Goal: Register for event/course: Sign up to attend an event or enroll in a course

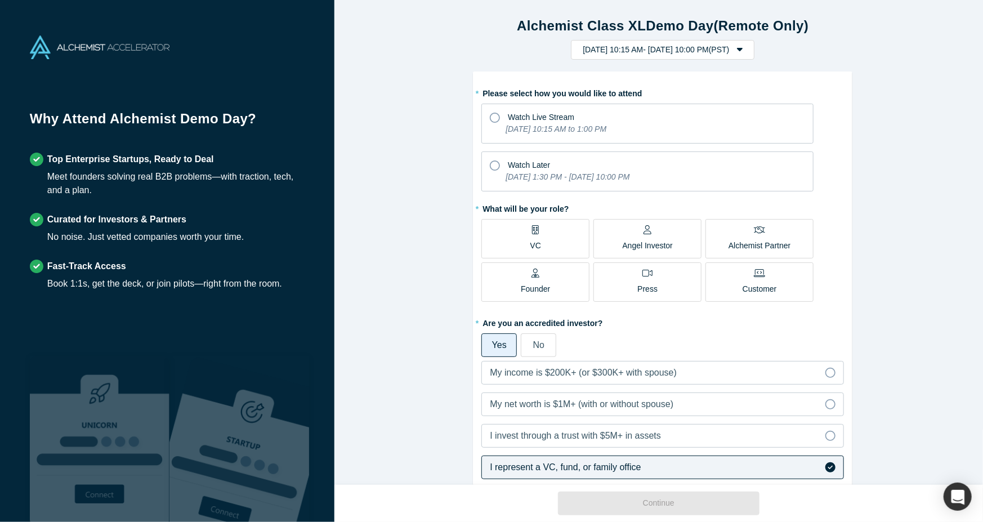
click at [448, 317] on div "Alchemist Class XL Demo Day (Remote Only) [DATE] 10:15 AM - [DATE] 10:00 PM ( P…" at bounding box center [662, 246] width 657 height 493
click at [498, 166] on div "Watch Later" at bounding box center [647, 163] width 315 height 15
click at [0, 0] on input "Watch Later [DATE] 1:30 PM - [DATE] 10:00 PM" at bounding box center [0, 0] width 0 height 0
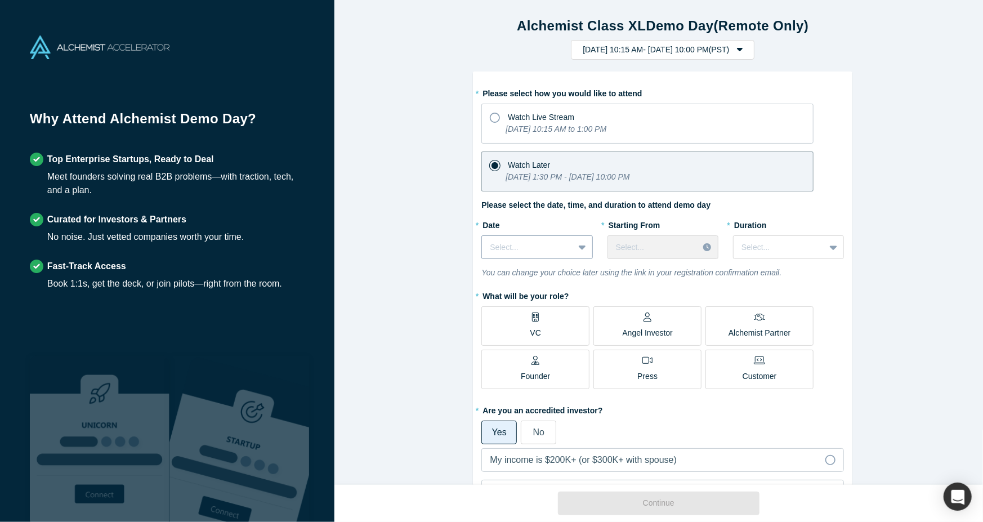
click at [574, 243] on div at bounding box center [583, 247] width 18 height 20
click at [520, 281] on div "[DATE]" at bounding box center [536, 275] width 111 height 21
click at [626, 253] on div "Select..." at bounding box center [653, 247] width 91 height 19
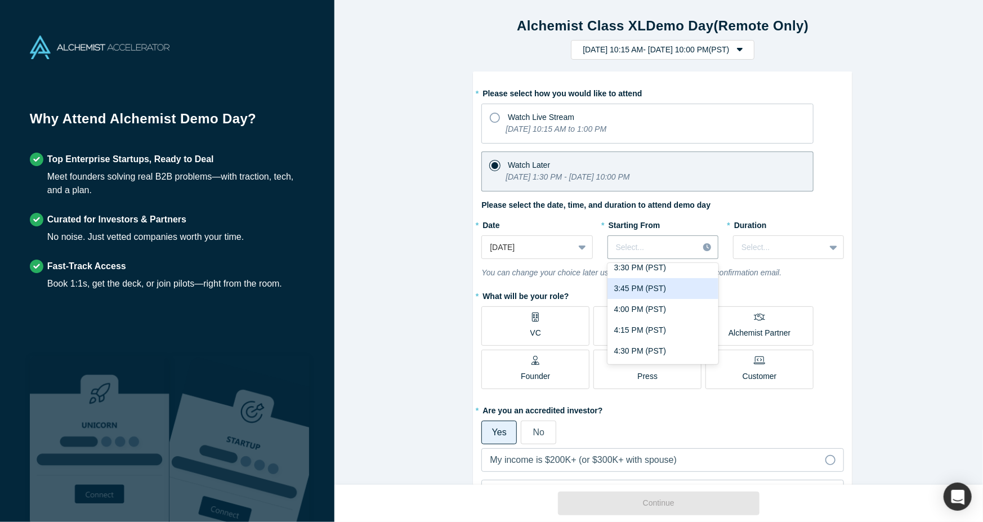
scroll to position [196, 0]
click at [638, 310] on div "4:00 PM (PST)" at bounding box center [662, 308] width 111 height 21
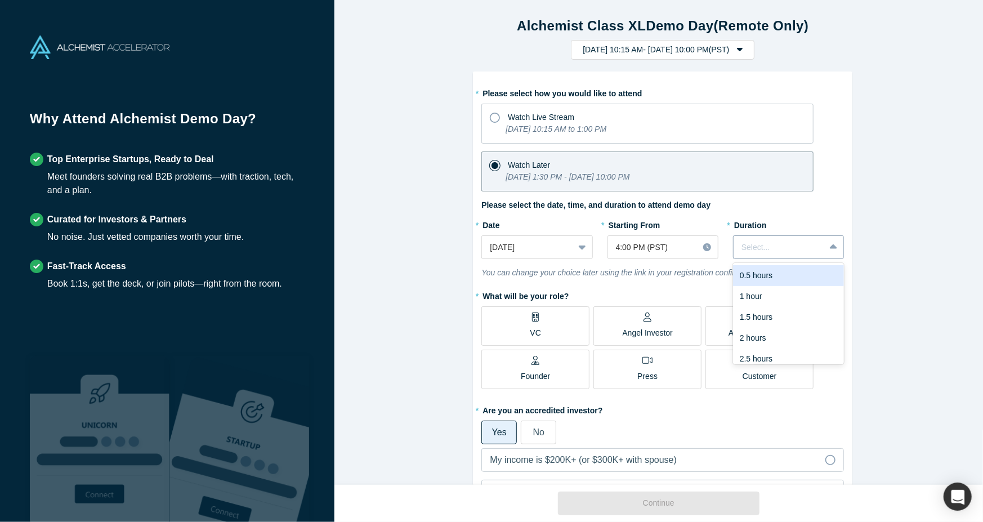
click at [759, 251] on div at bounding box center [778, 247] width 75 height 14
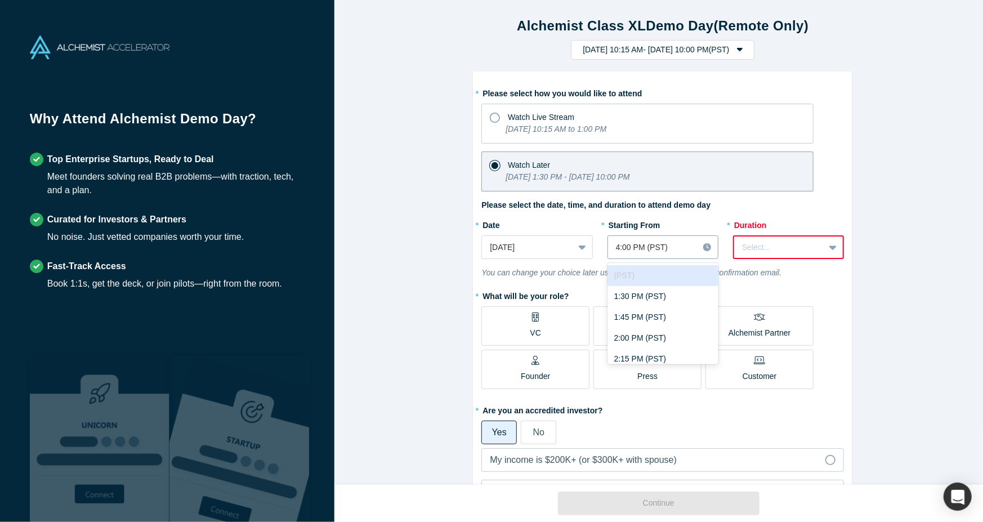
click at [653, 254] on div "4:00 PM (PST)" at bounding box center [653, 247] width 91 height 19
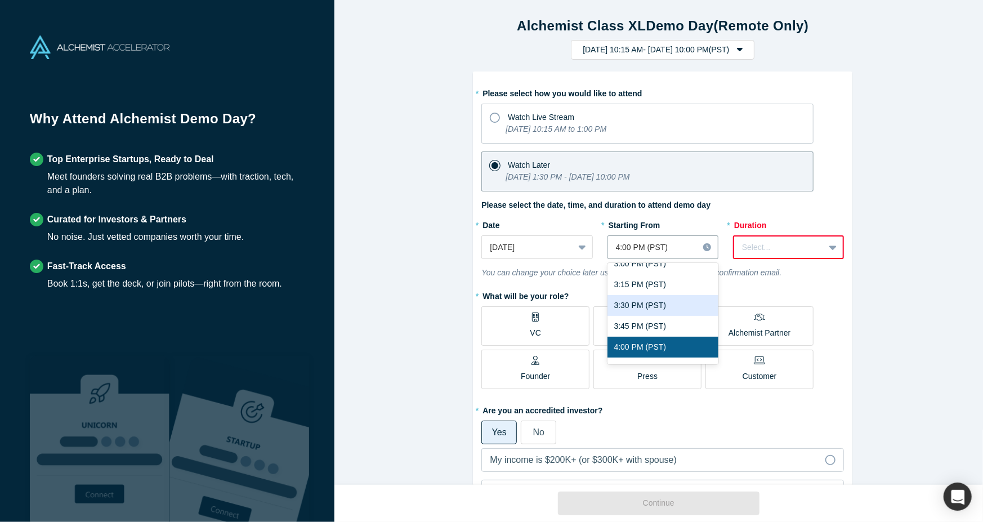
click at [653, 309] on div "3:30 PM (PST)" at bounding box center [662, 305] width 111 height 21
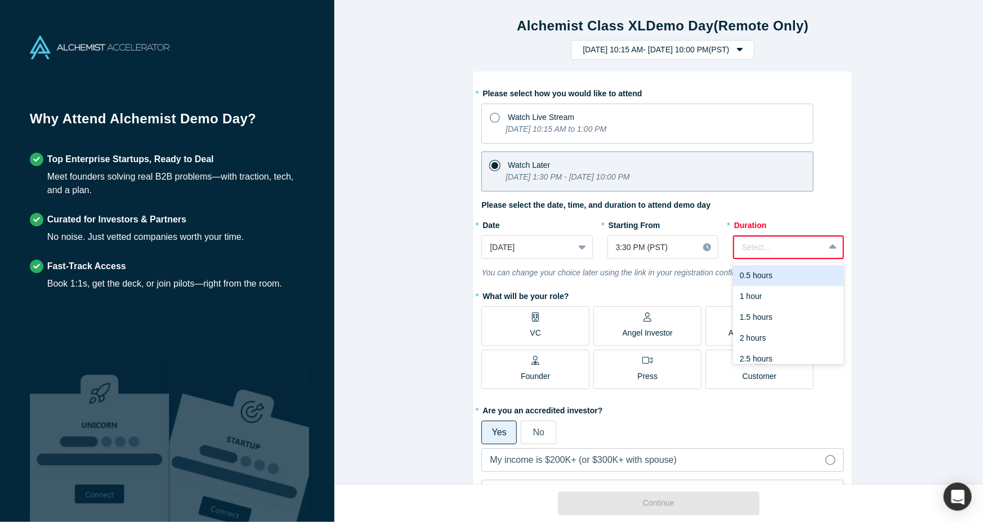
click at [764, 236] on div "Select..." at bounding box center [788, 247] width 111 height 24
click at [765, 321] on div "1.5 hours" at bounding box center [788, 317] width 111 height 21
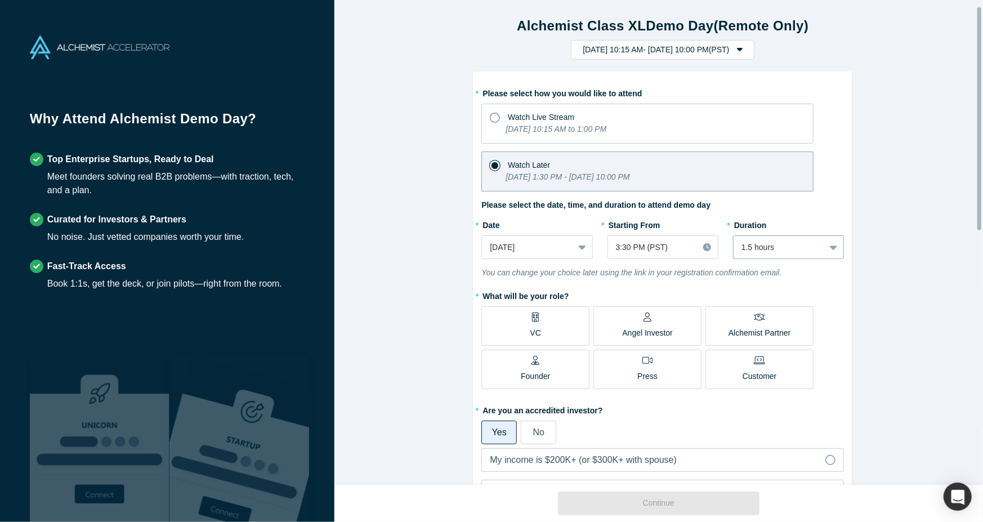
scroll to position [13, 0]
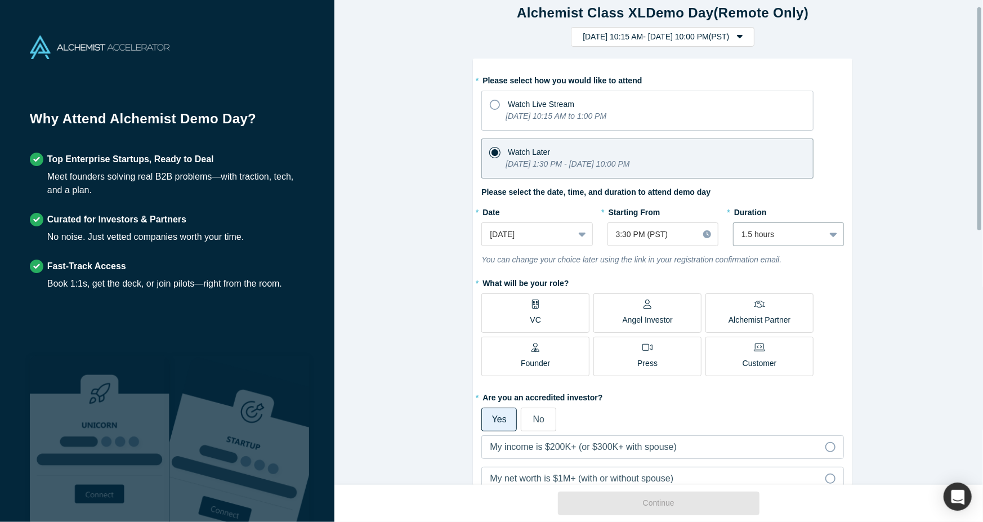
click at [522, 321] on label "VC" at bounding box center [535, 312] width 108 height 39
click at [0, 0] on input "VC" at bounding box center [0, 0] width 0 height 0
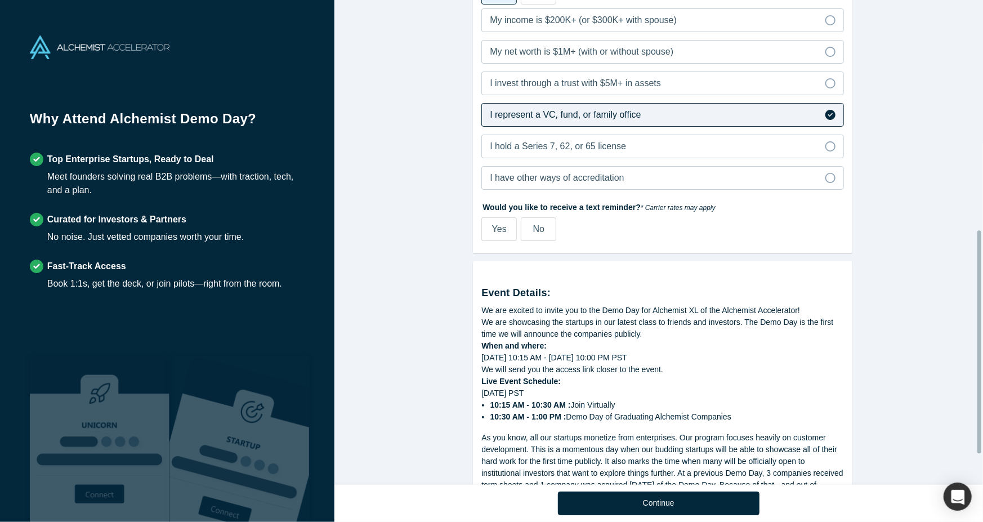
scroll to position [510, 0]
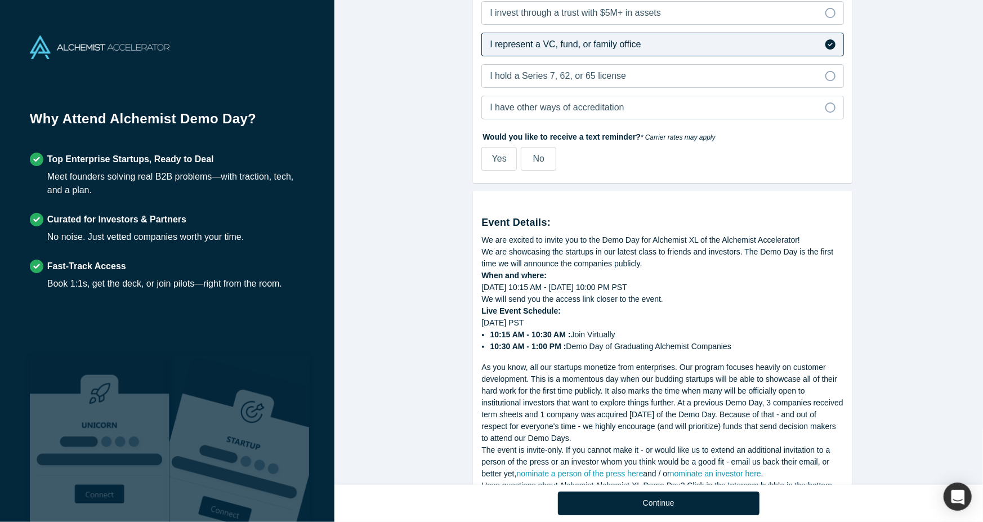
click at [533, 163] on span "No" at bounding box center [538, 159] width 11 height 10
click at [0, 0] on input "No" at bounding box center [0, 0] width 0 height 0
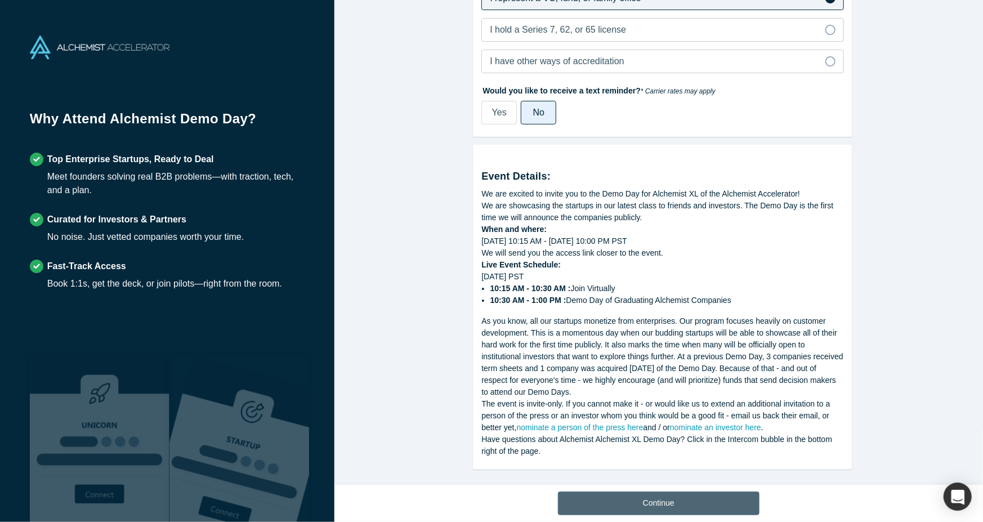
click at [615, 501] on button "Continue" at bounding box center [658, 503] width 201 height 24
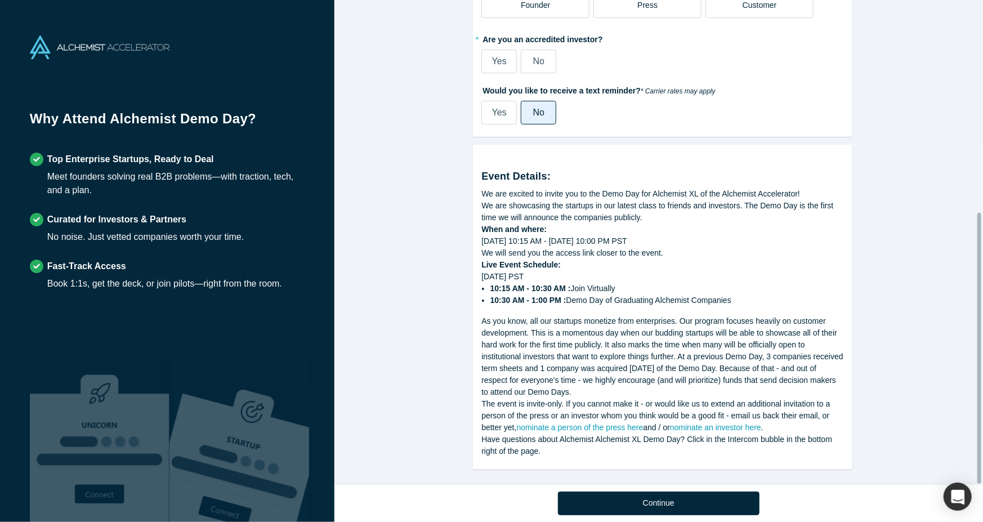
scroll to position [379, 0]
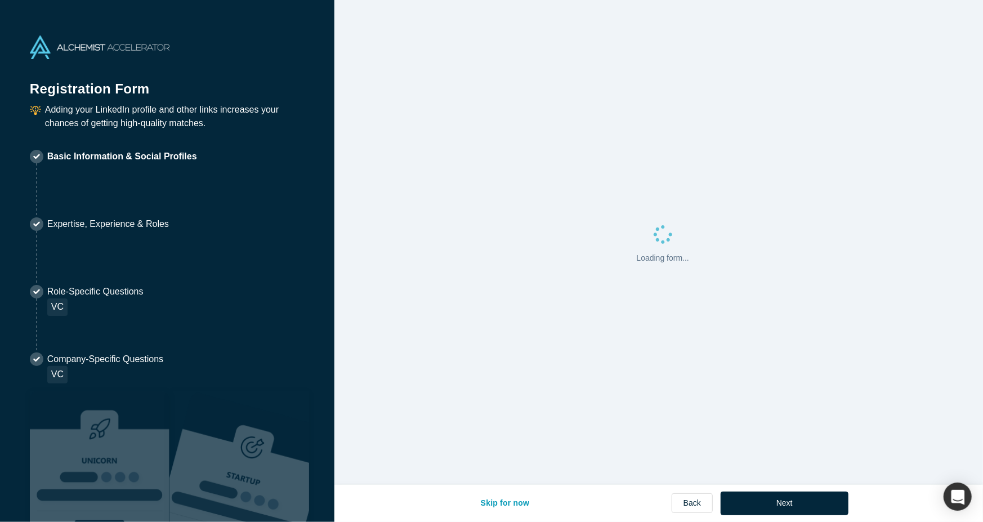
select select "CA"
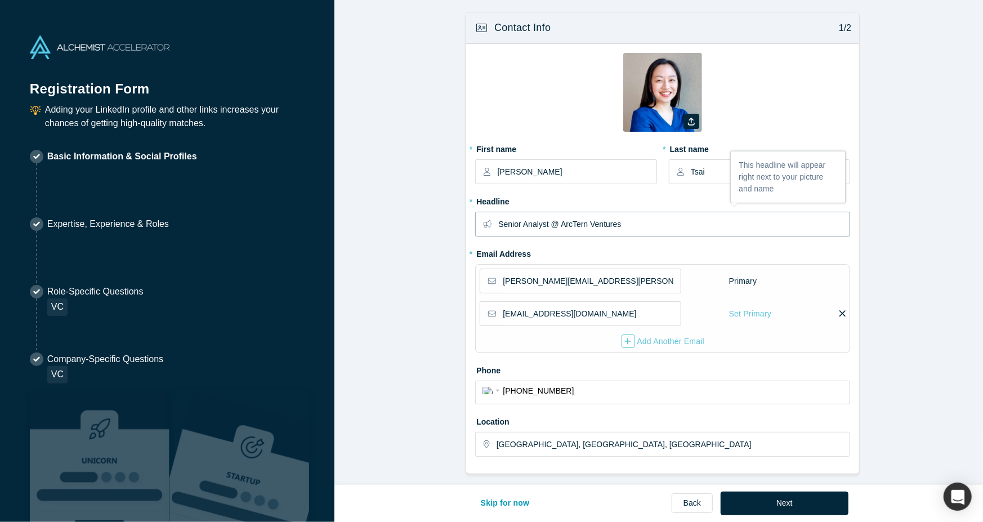
drag, startPoint x: 626, startPoint y: 225, endPoint x: 491, endPoint y: 217, distance: 135.3
click at [491, 217] on div "Senior Analyst @ ArcTern Ventures" at bounding box center [662, 224] width 375 height 25
type input "Investment Director @ Bosch Ventures"
click at [421, 195] on form "Contact Info 1/2 Zoom Save Remove Upload New * First name [PERSON_NAME] * Last …" at bounding box center [662, 380] width 657 height 736
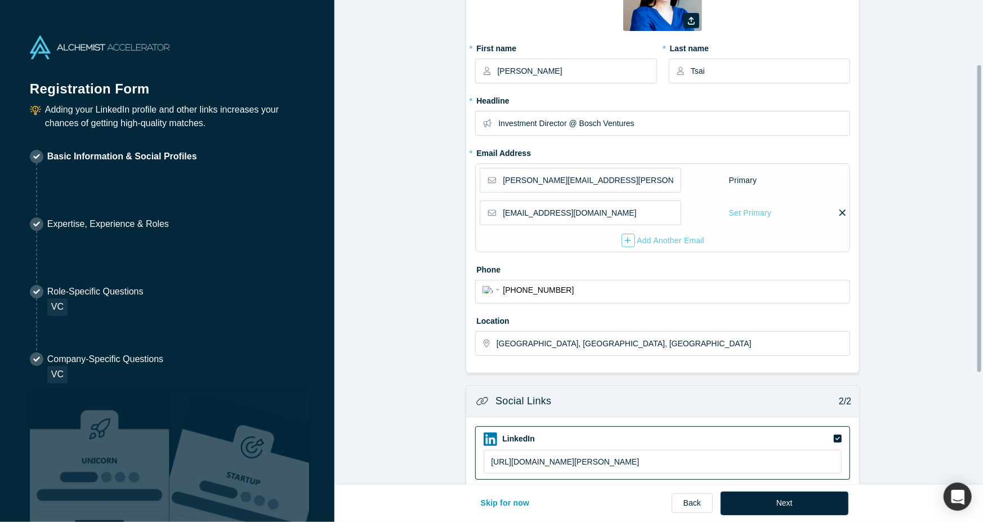
scroll to position [101, 0]
click at [593, 344] on input "[GEOGRAPHIC_DATA], [GEOGRAPHIC_DATA], [GEOGRAPHIC_DATA]" at bounding box center [672, 343] width 352 height 24
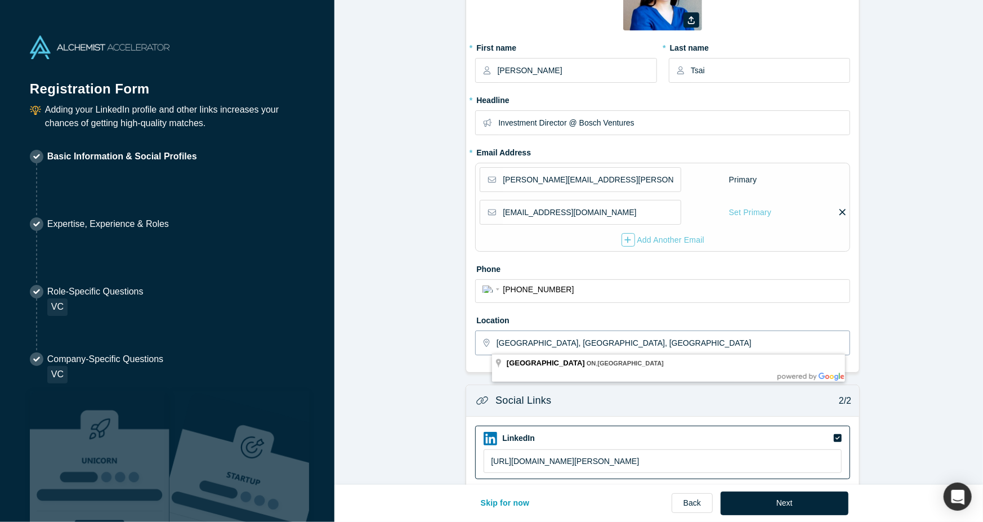
drag, startPoint x: 576, startPoint y: 342, endPoint x: 457, endPoint y: 335, distance: 118.9
click at [457, 335] on form "Contact Info 1/2 Zoom Save Remove Upload New * First name [PERSON_NAME] * Last …" at bounding box center [662, 279] width 657 height 736
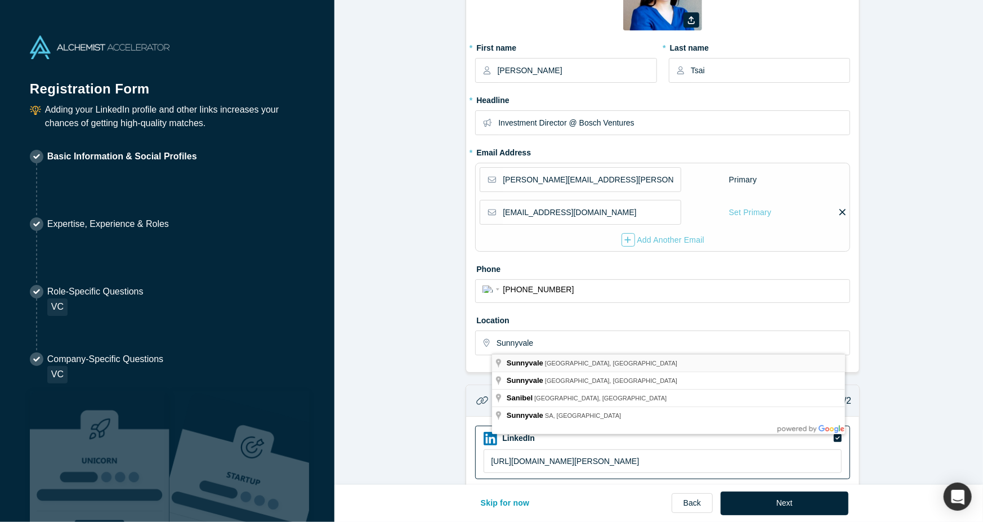
type input "[GEOGRAPHIC_DATA], [GEOGRAPHIC_DATA], [GEOGRAPHIC_DATA]"
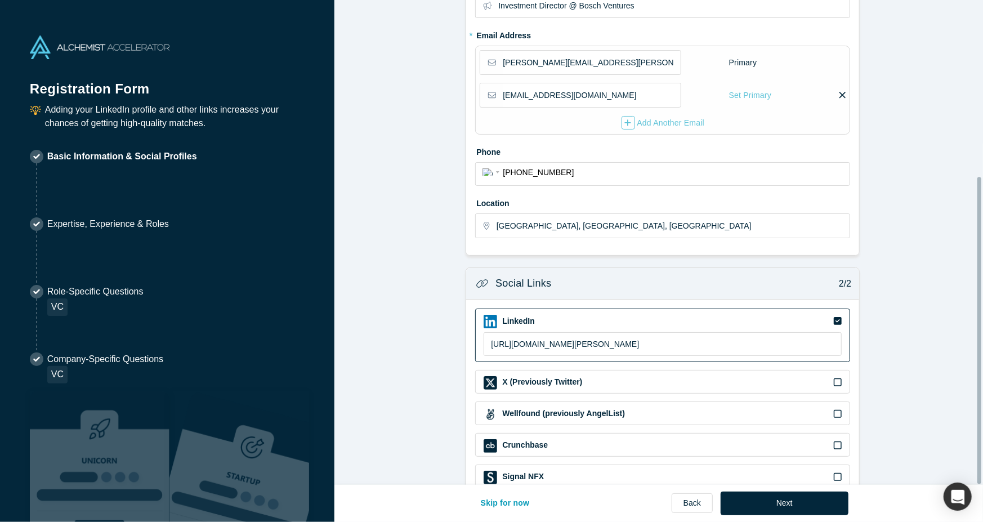
scroll to position [278, 0]
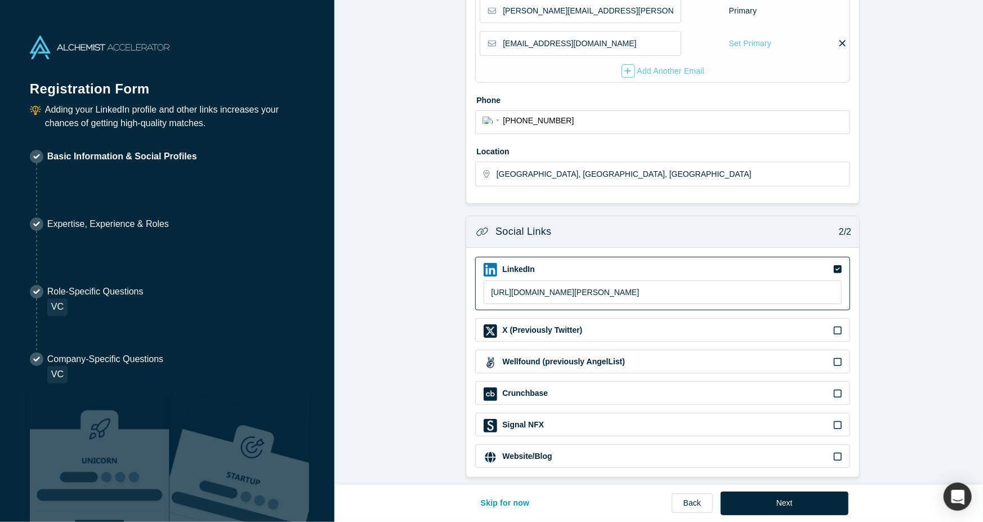
click at [835, 326] on icon at bounding box center [838, 330] width 8 height 9
click at [0, 0] on input "checkbox" at bounding box center [0, 0] width 0 height 0
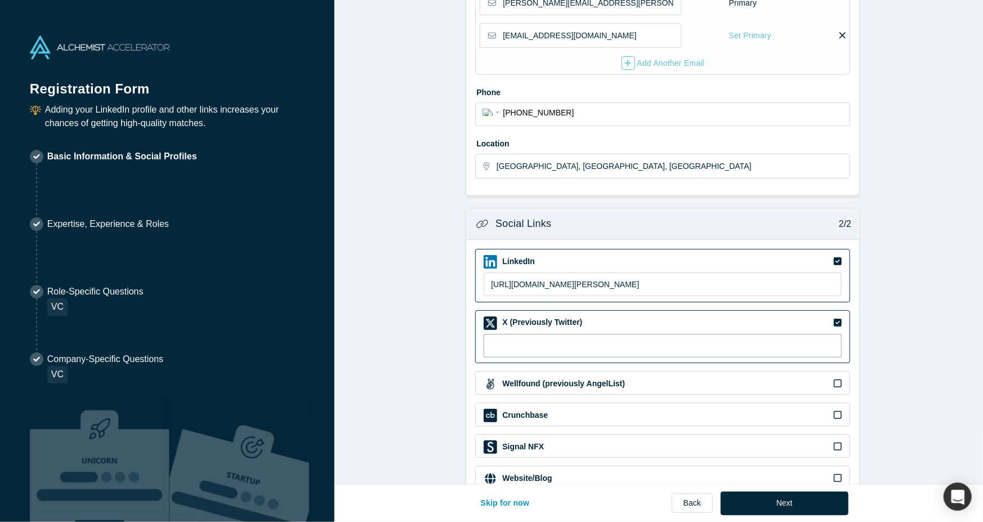
click at [527, 346] on input at bounding box center [662, 346] width 358 height 24
type input "P"
paste input "[URL][DOMAIN_NAME]"
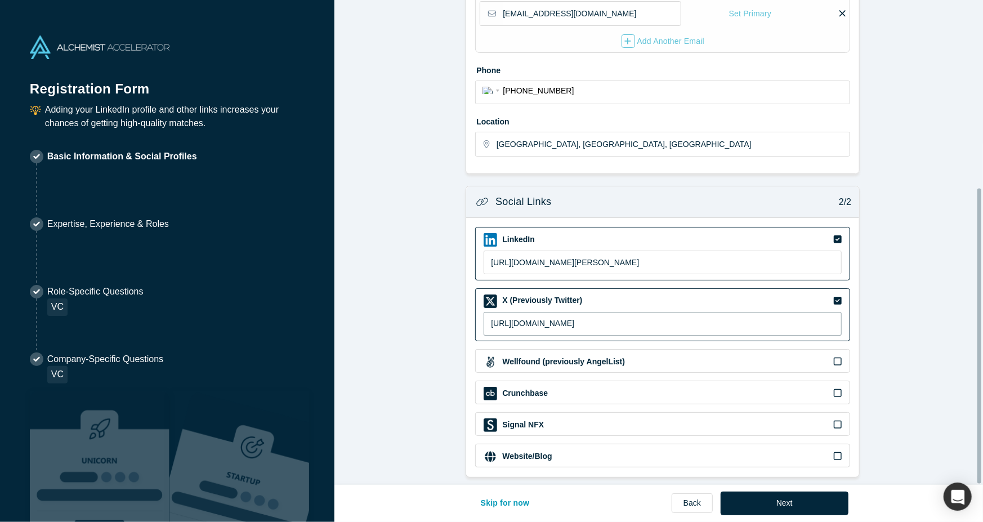
scroll to position [308, 0]
type input "[URL][DOMAIN_NAME]"
click at [760, 505] on button "Next" at bounding box center [784, 503] width 128 height 24
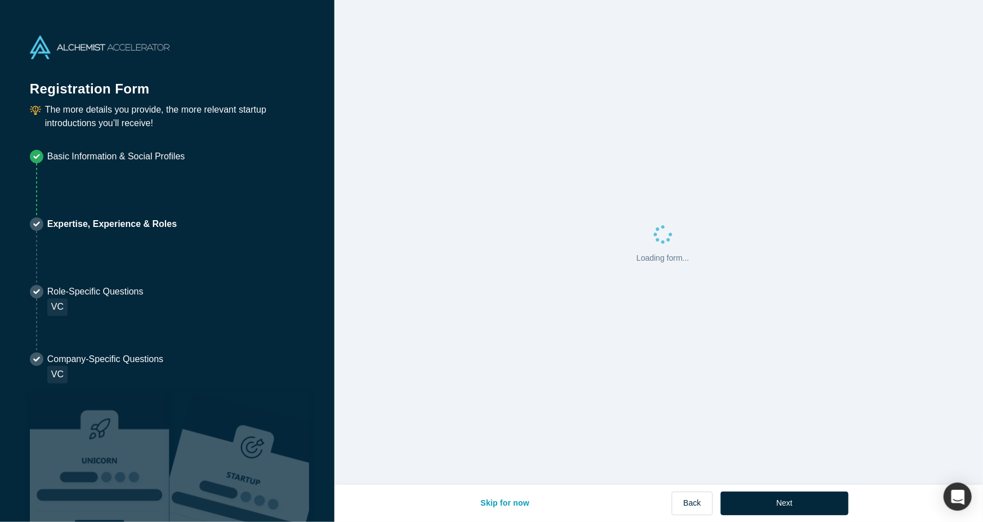
scroll to position [0, 0]
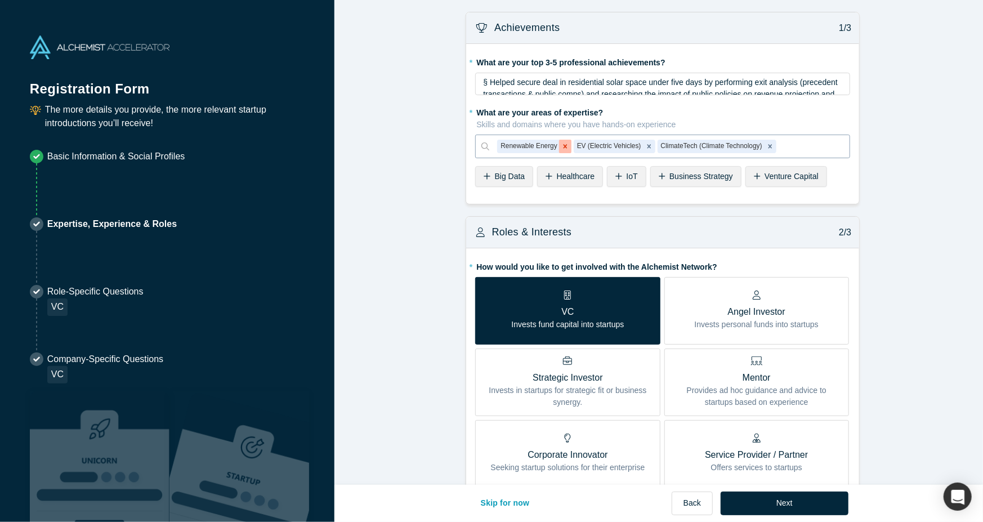
click at [561, 146] on icon "Remove Renewable Energy" at bounding box center [565, 146] width 8 height 8
click at [568, 146] on icon "Remove EV (Electric Vehicles)" at bounding box center [572, 146] width 8 height 8
drag, startPoint x: 477, startPoint y: 82, endPoint x: 756, endPoint y: 85, distance: 278.6
click at [756, 85] on div "§ Helped secure deal in residential solar space under five days by performing e…" at bounding box center [662, 84] width 375 height 23
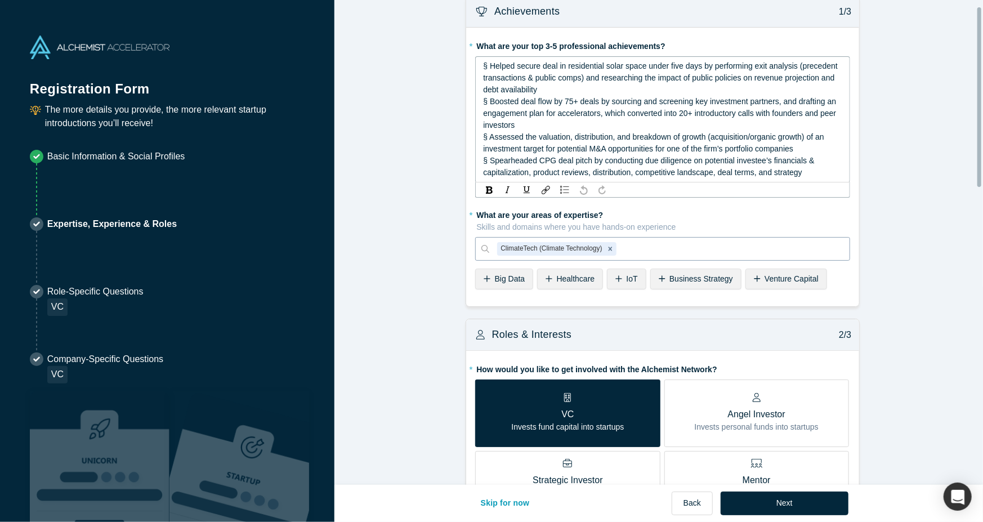
scroll to position [17, 0]
drag, startPoint x: 804, startPoint y: 172, endPoint x: 468, endPoint y: 67, distance: 352.1
click at [468, 67] on div "* What are your top 3-5 professional achievements? § Helped secure deal in resi…" at bounding box center [662, 166] width 393 height 279
click at [519, 140] on span "§ Assessed the valuation, distribution, and breakdown of growth (acquisition/or…" at bounding box center [654, 142] width 343 height 21
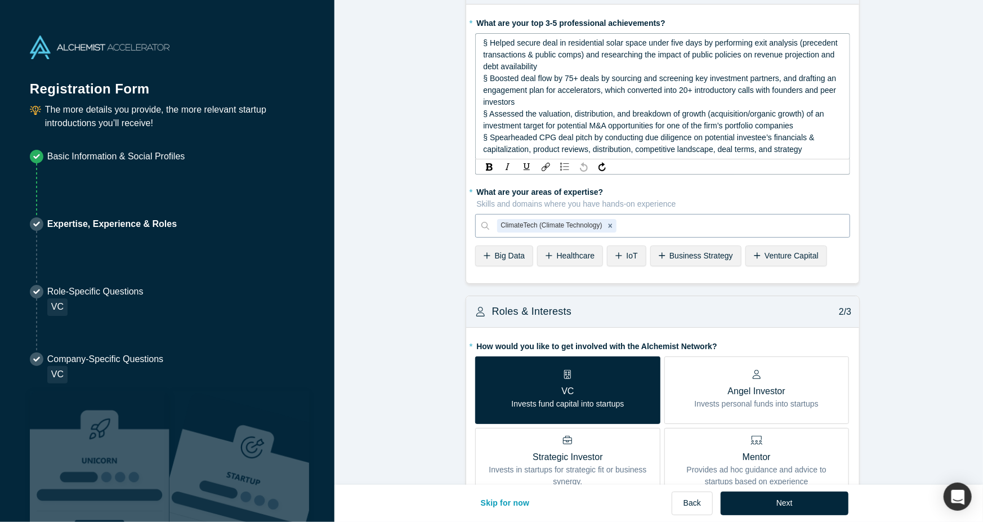
drag, startPoint x: 802, startPoint y: 146, endPoint x: 479, endPoint y: 16, distance: 348.2
click at [479, 16] on div "* What are your top 3-5 professional achievements? § Helped secure deal in resi…" at bounding box center [662, 94] width 375 height 161
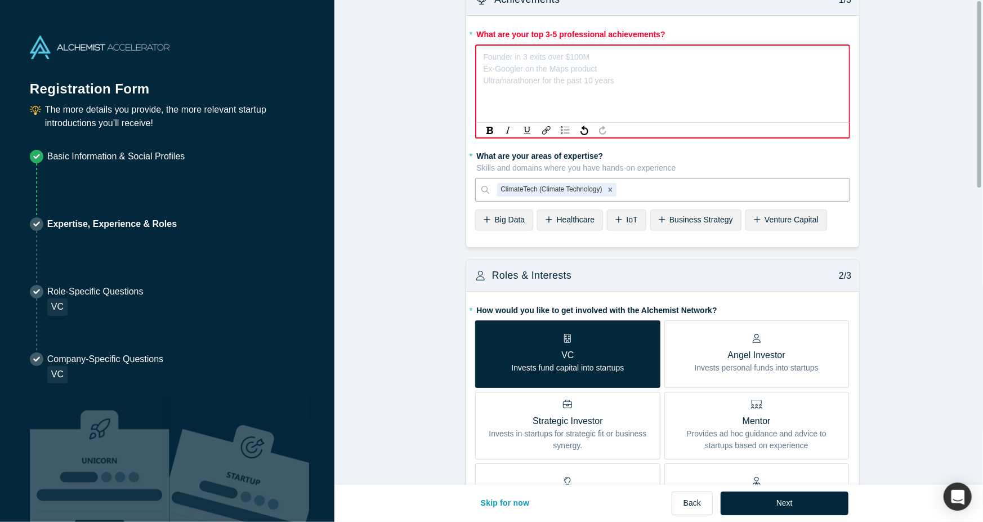
scroll to position [0, 0]
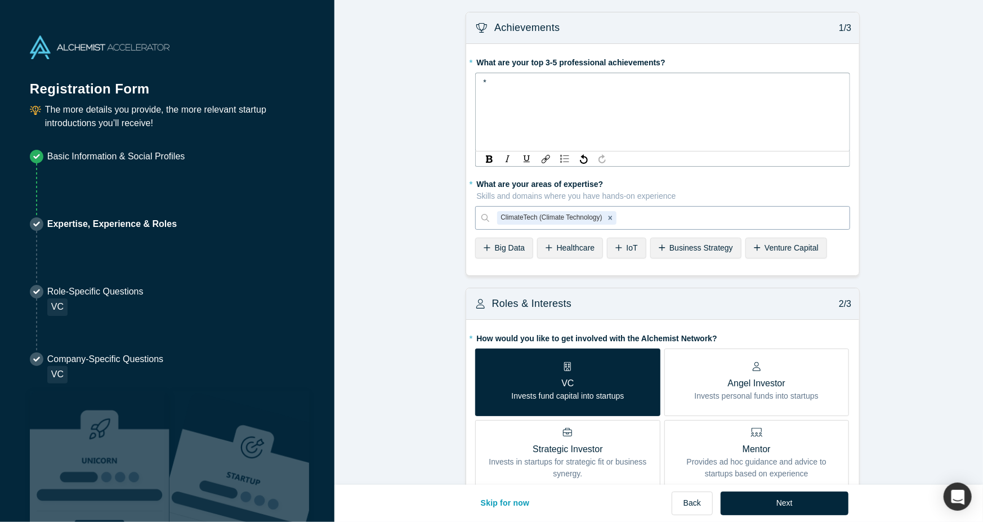
click at [646, 222] on div "ClimateTech (Climate Technology)" at bounding box center [662, 218] width 375 height 24
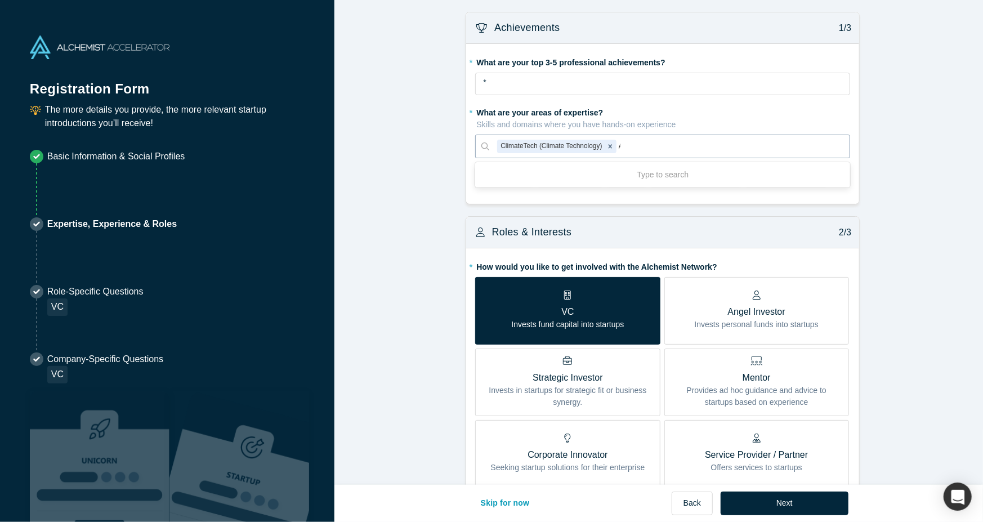
type input "AI"
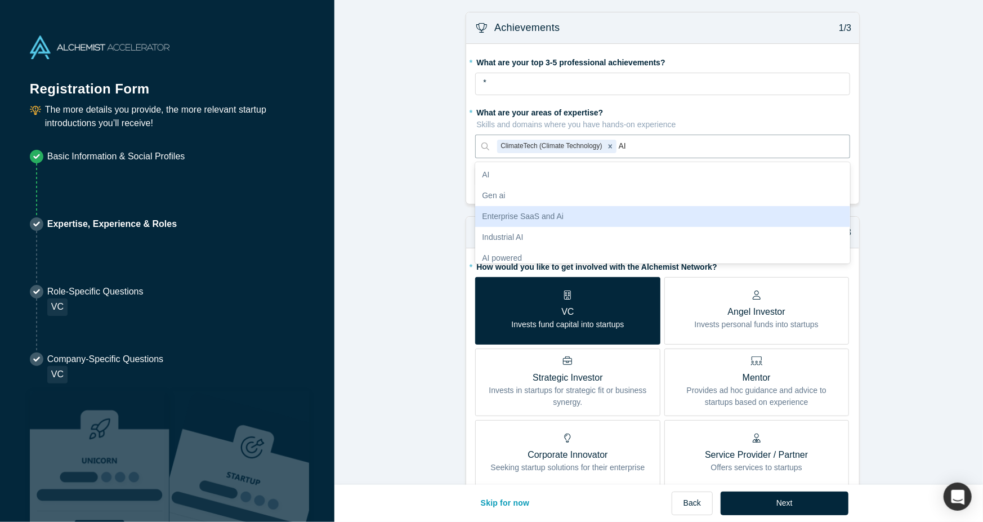
click at [564, 207] on div "Enterprise SaaS and Ai" at bounding box center [662, 216] width 375 height 21
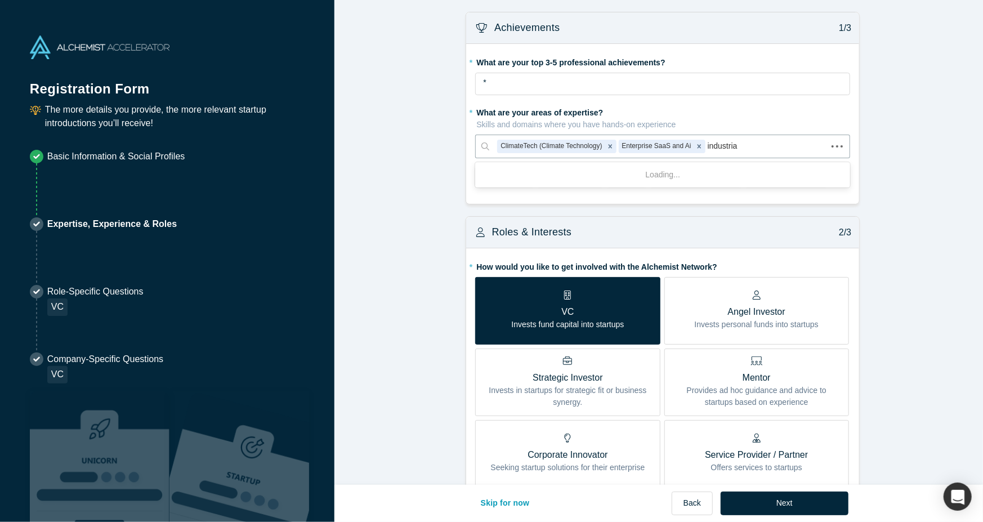
type input "industrial"
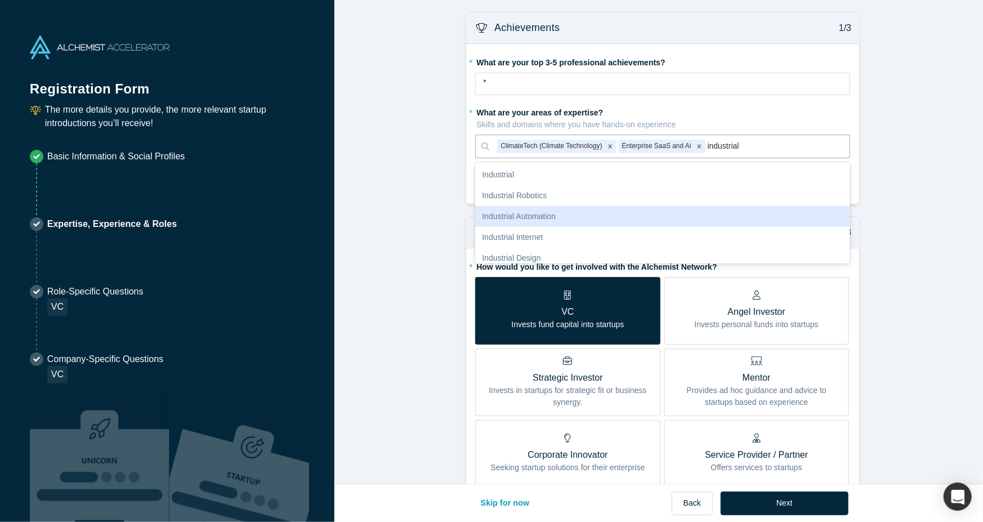
click at [537, 219] on div "Industrial Automation" at bounding box center [662, 216] width 375 height 21
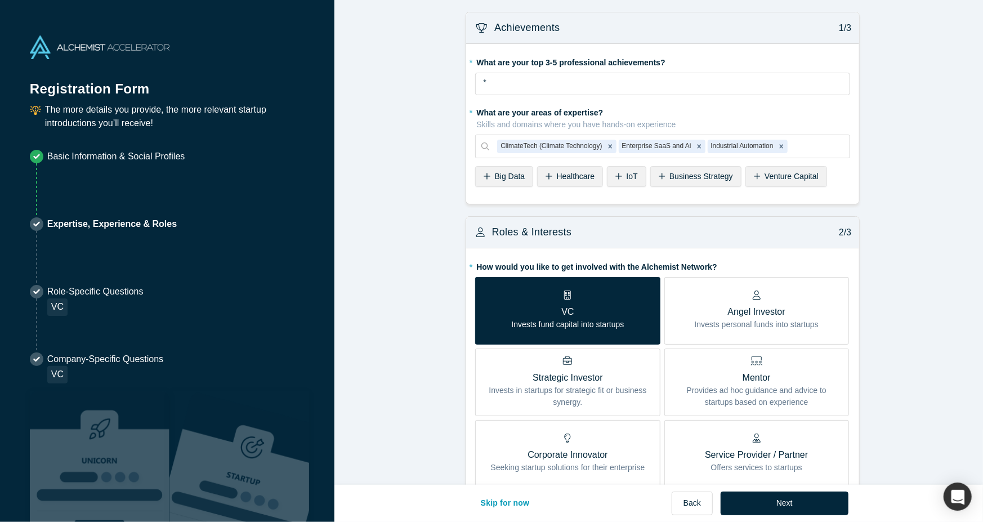
click at [810, 143] on div at bounding box center [816, 146] width 52 height 14
type input "a"
type input "Gen ai"
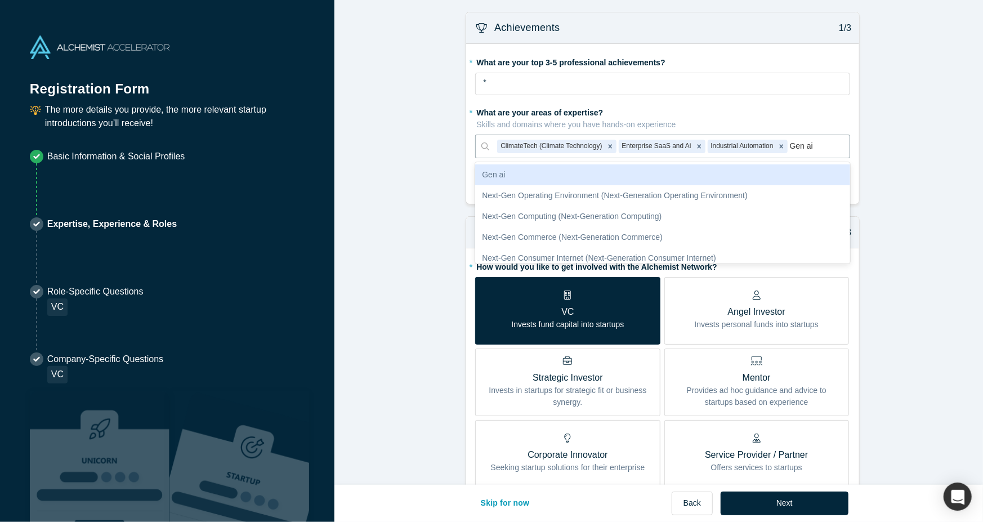
click at [608, 175] on div "Gen ai" at bounding box center [662, 174] width 375 height 21
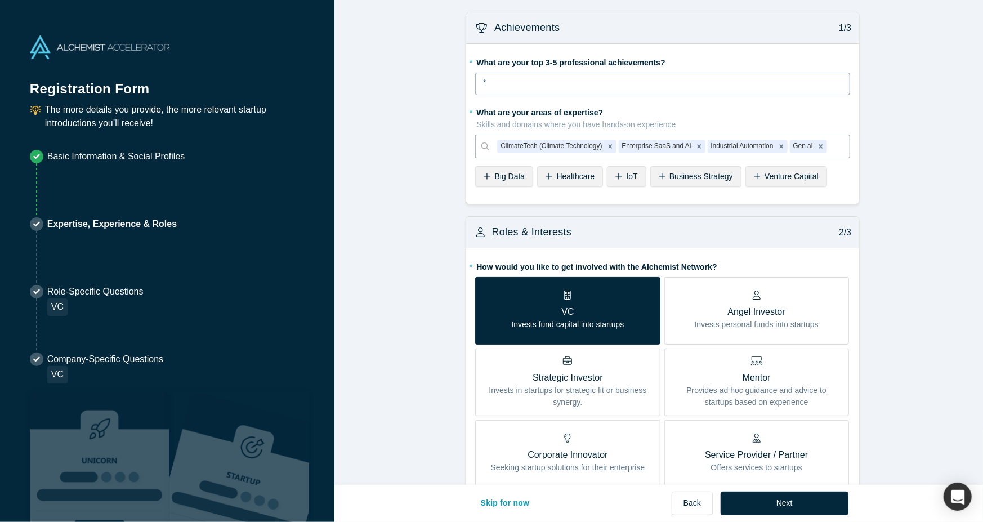
click at [521, 78] on div "*" at bounding box center [663, 83] width 360 height 12
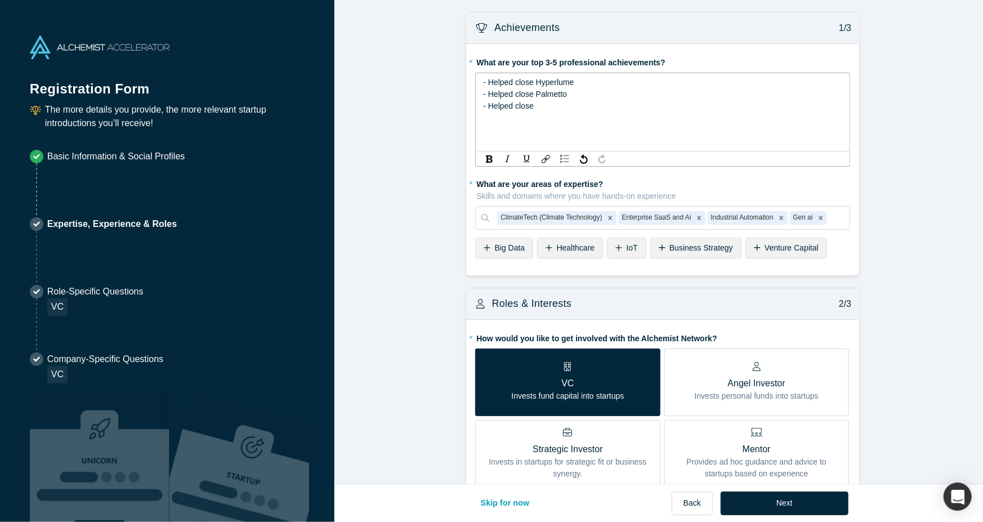
click at [579, 79] on div "- Helped close Hyperlume" at bounding box center [663, 83] width 360 height 12
click at [580, 95] on div "- Helped close Palmetto" at bounding box center [663, 94] width 360 height 12
click at [558, 108] on div "- Helped close" at bounding box center [663, 106] width 360 height 12
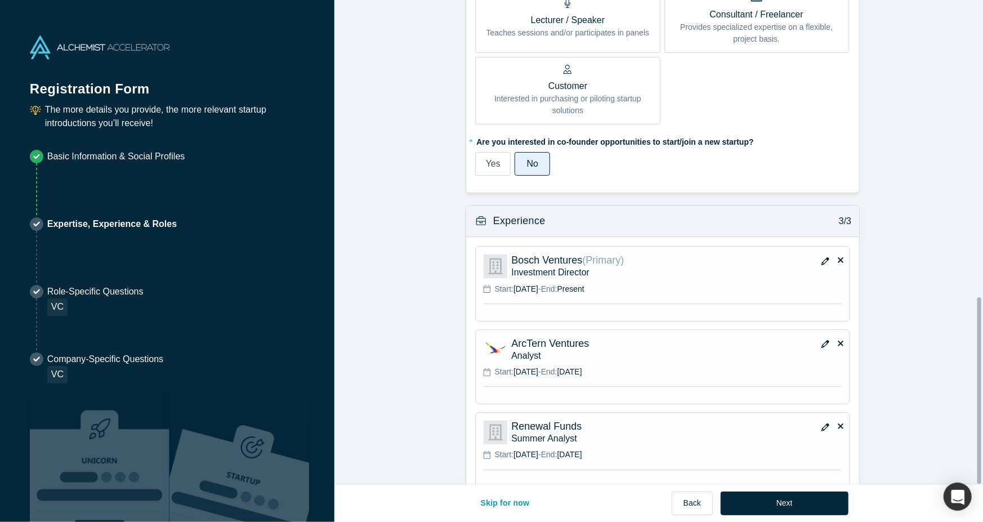
scroll to position [770, 0]
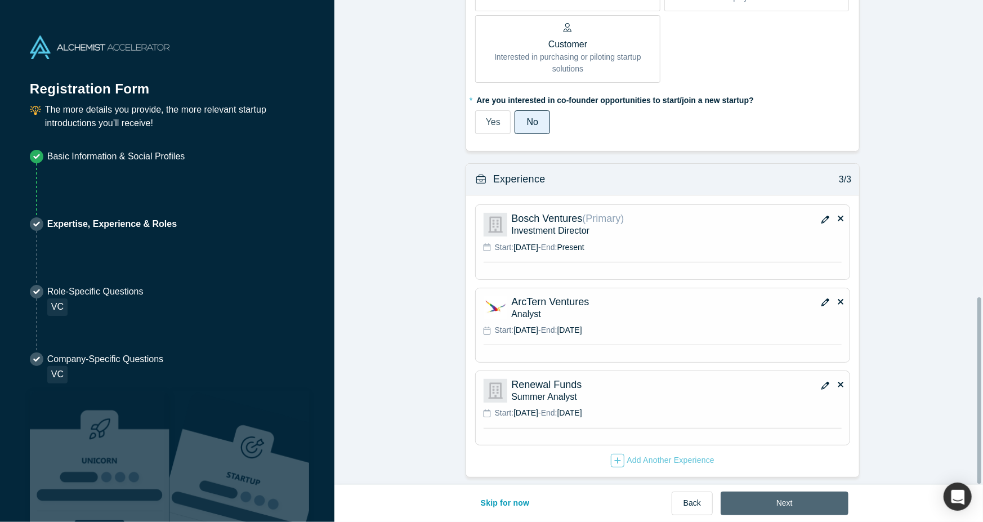
click at [785, 508] on button "Next" at bounding box center [784, 503] width 128 height 24
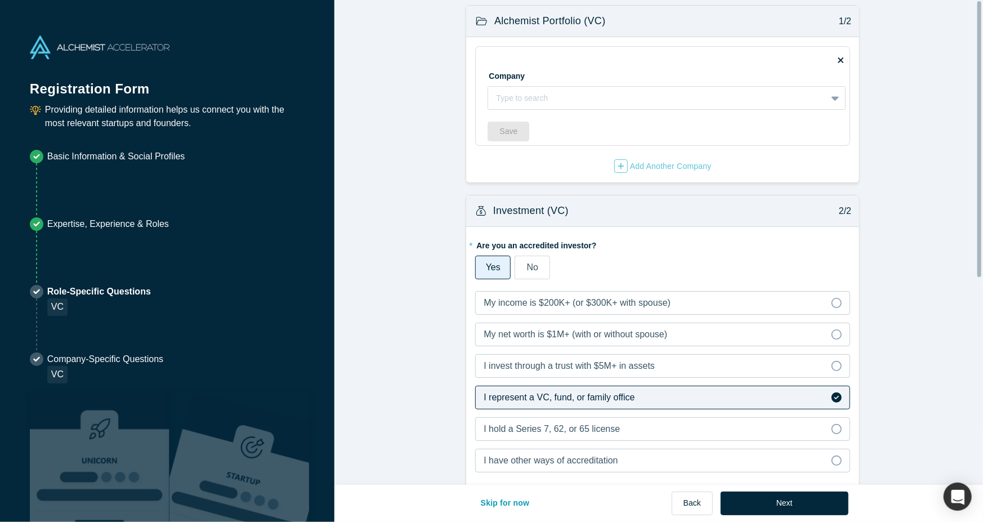
scroll to position [0, 0]
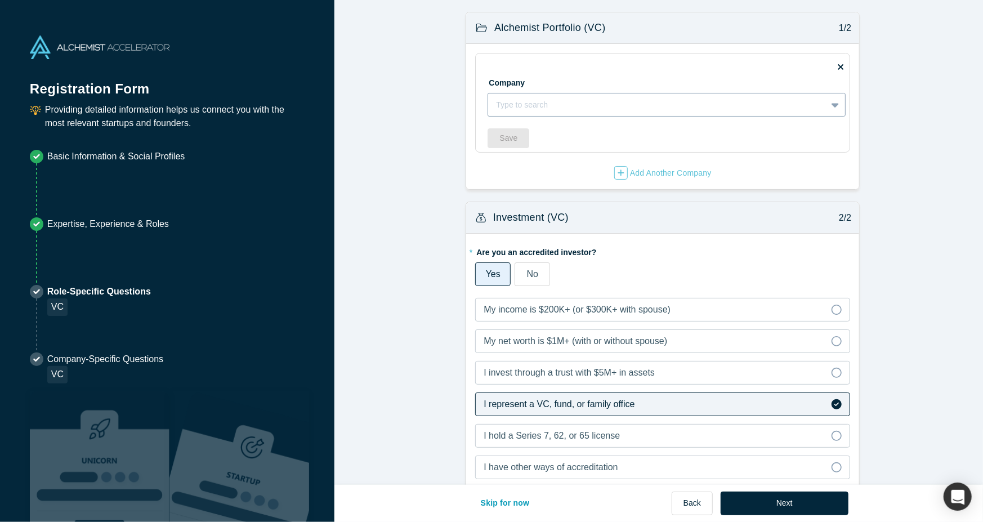
click at [518, 100] on div at bounding box center [657, 105] width 322 height 14
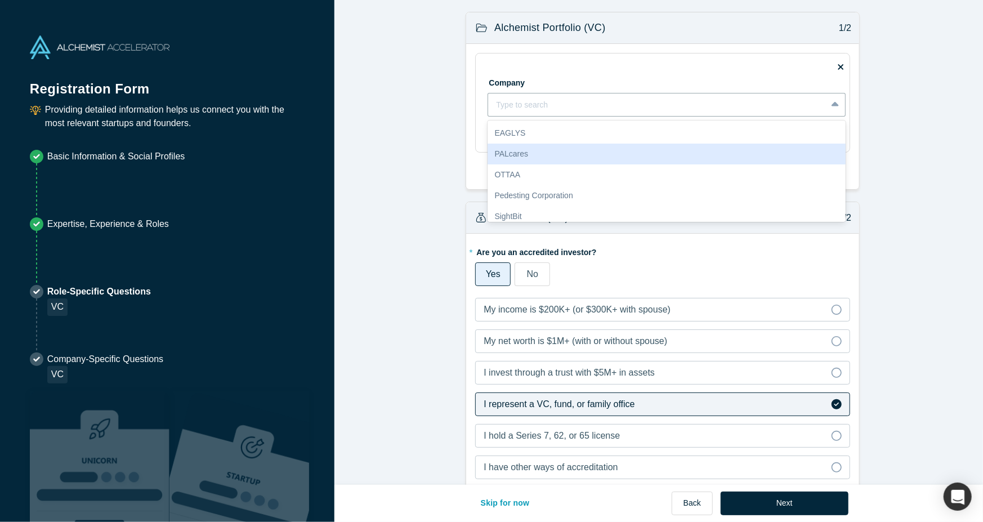
click at [402, 146] on form "Alchemist Portfolio (VC) 1/2 Company 20 results available. Use Up and Down to c…" at bounding box center [662, 422] width 657 height 821
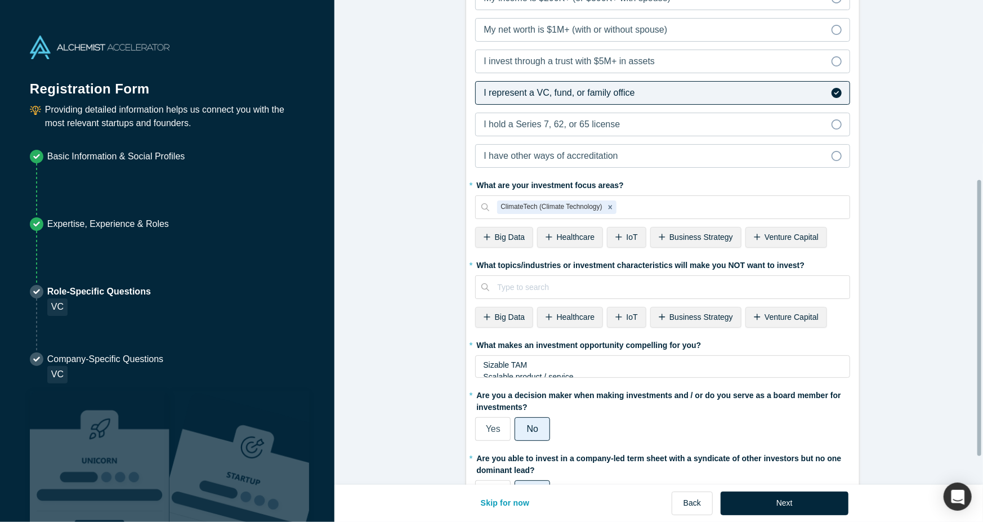
scroll to position [314, 0]
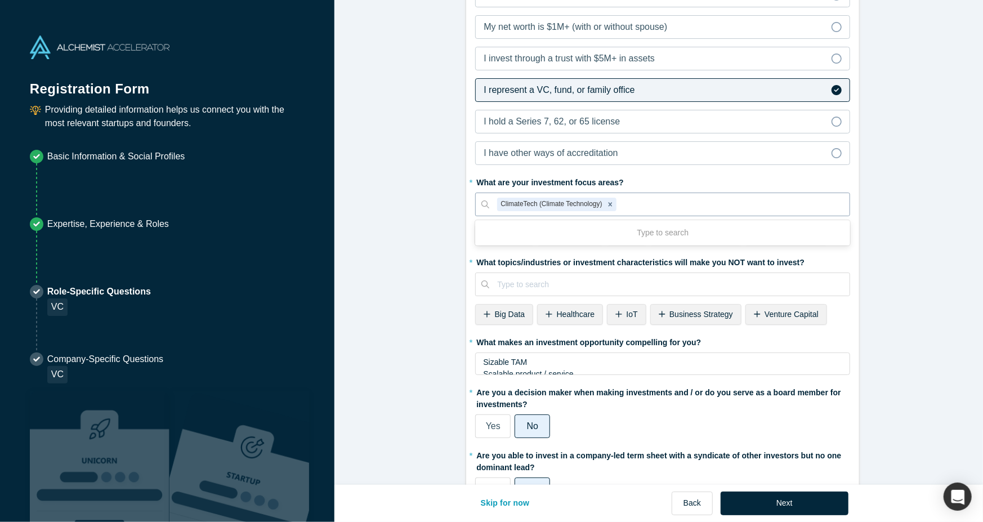
click at [664, 204] on div at bounding box center [730, 205] width 223 height 14
type input "gen ai"
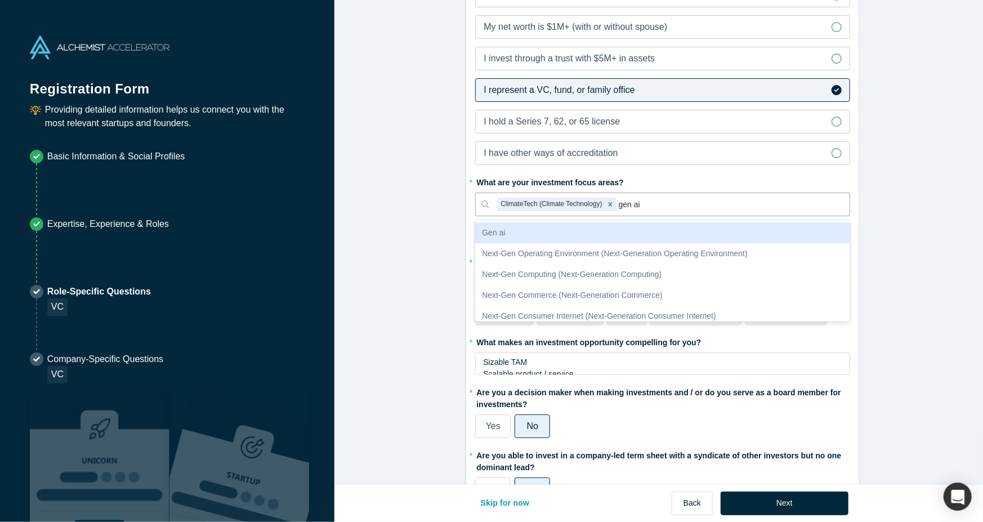
click at [639, 234] on div "Gen ai" at bounding box center [662, 232] width 375 height 21
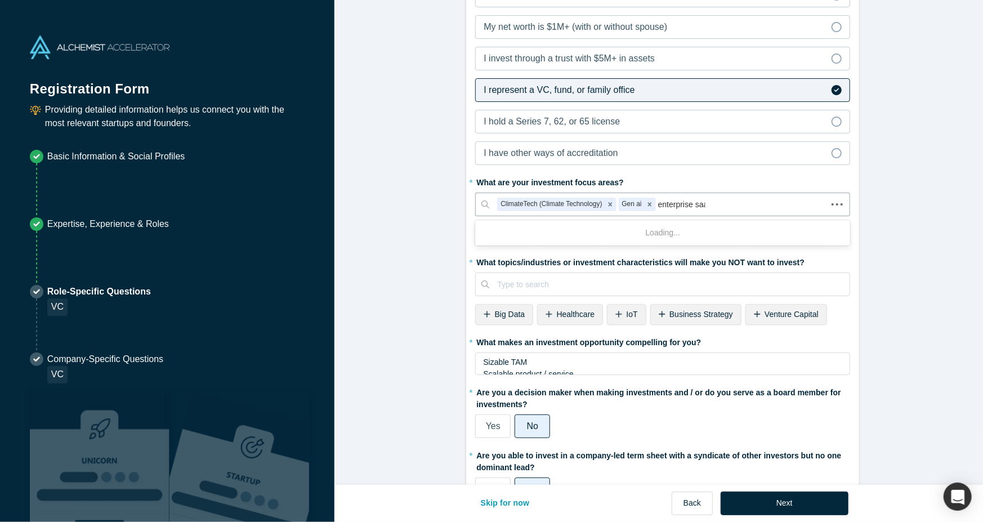
type input "enterprise saas"
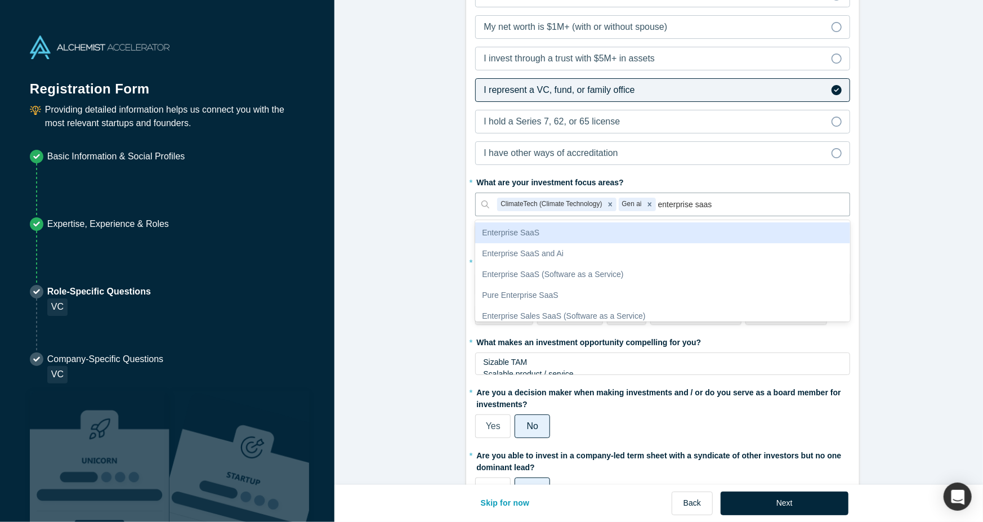
click at [628, 238] on div "Enterprise SaaS" at bounding box center [662, 232] width 375 height 21
type input "enterprise saas"
click at [726, 227] on div "Enterprise SaaS and Ai" at bounding box center [662, 232] width 375 height 21
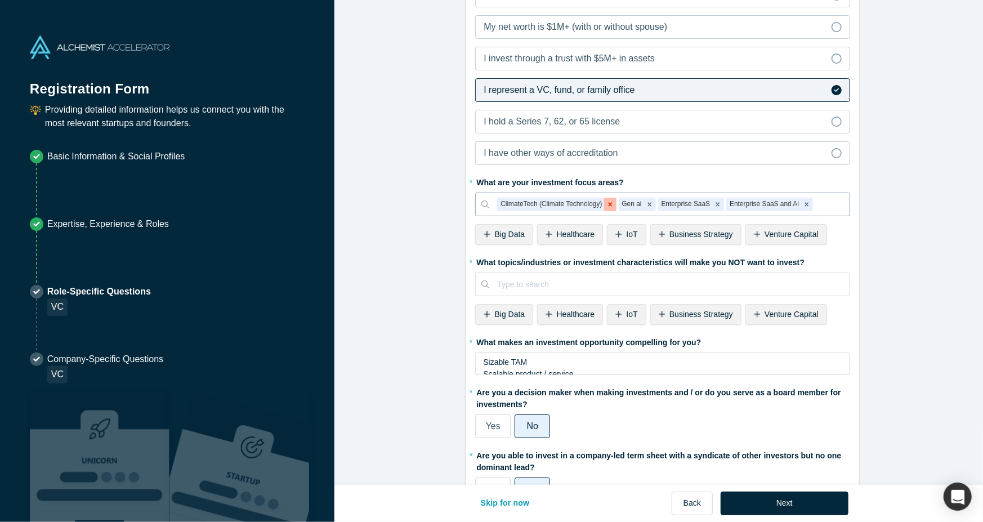
click at [606, 202] on icon "Remove ClimateTech (Climate Technology)" at bounding box center [610, 204] width 8 height 8
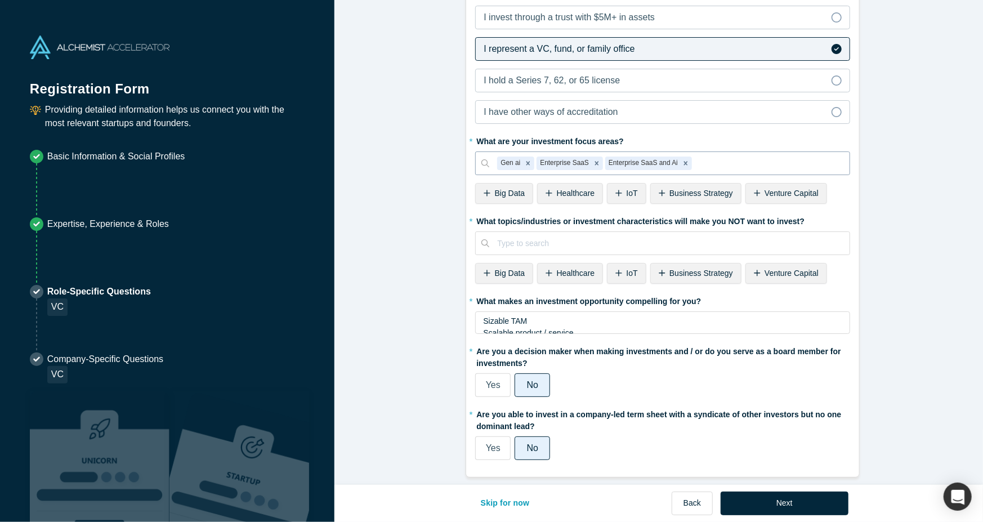
click at [557, 268] on span "Healthcare" at bounding box center [576, 272] width 38 height 9
click at [565, 236] on div at bounding box center [695, 243] width 292 height 14
type input "web3"
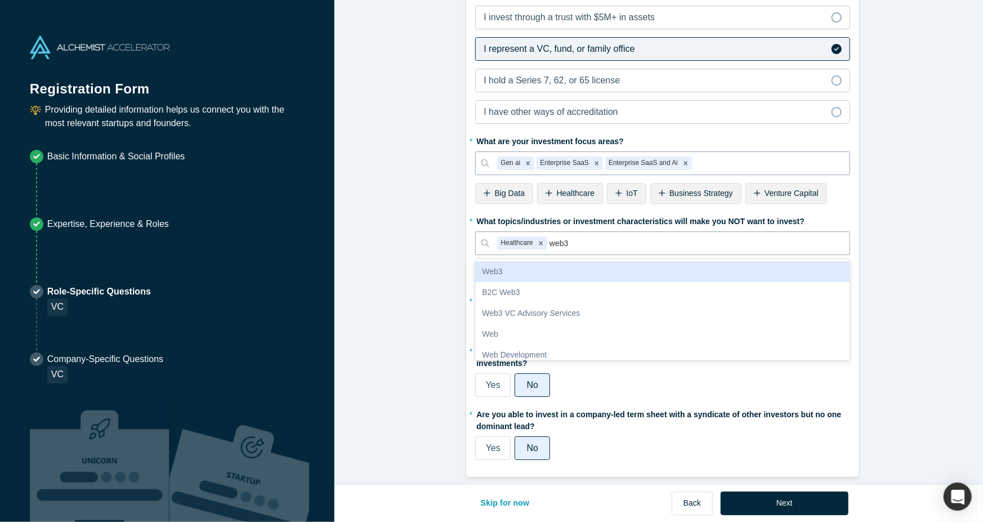
click at [604, 264] on div "Web3" at bounding box center [662, 271] width 375 height 21
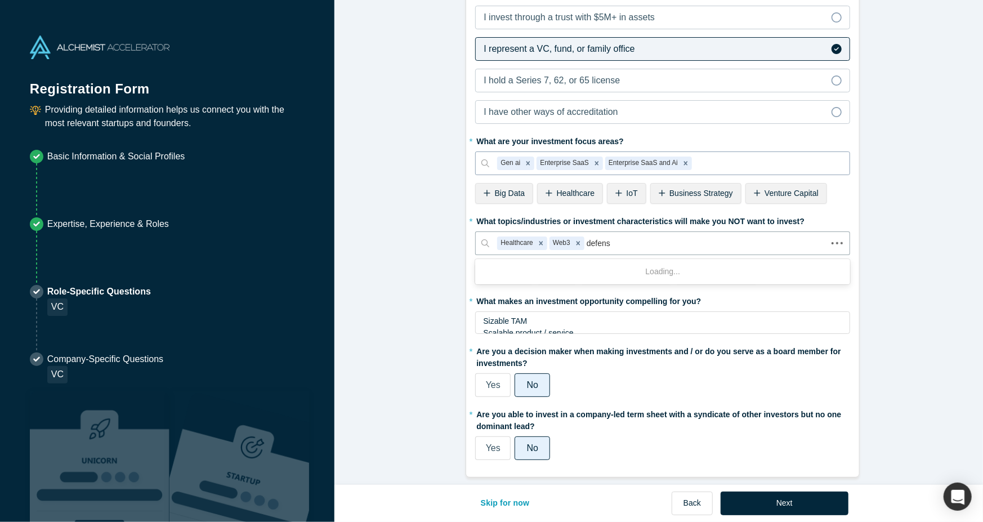
type input "defense"
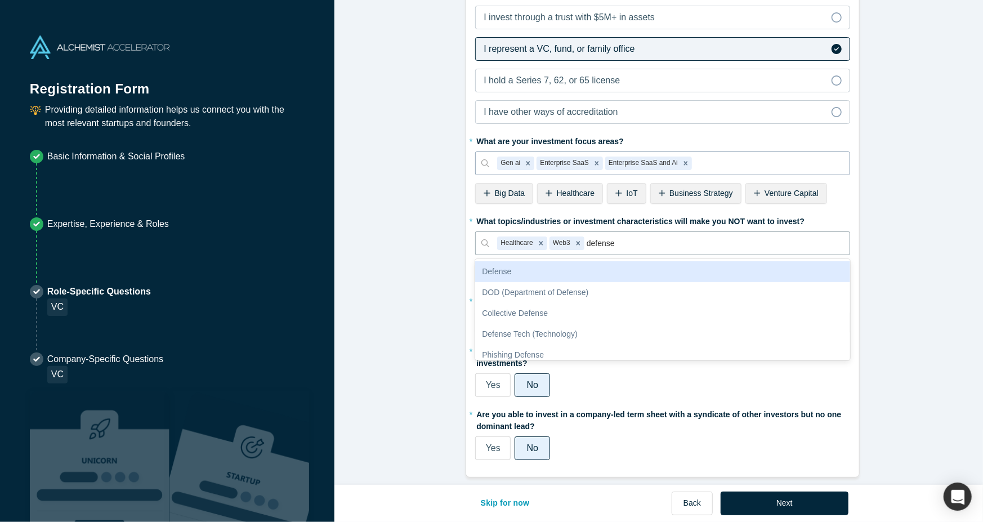
click at [646, 261] on div "Defense" at bounding box center [662, 271] width 375 height 21
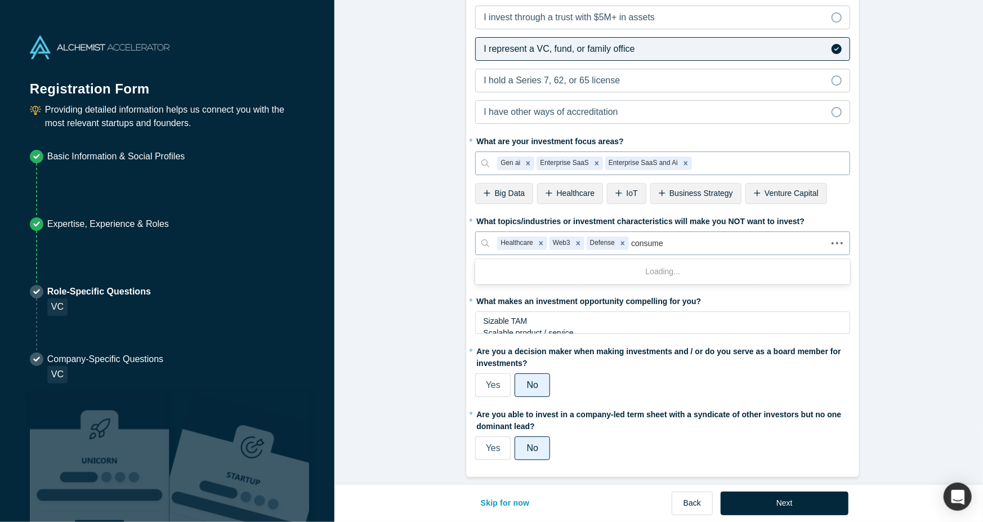
type input "consumer"
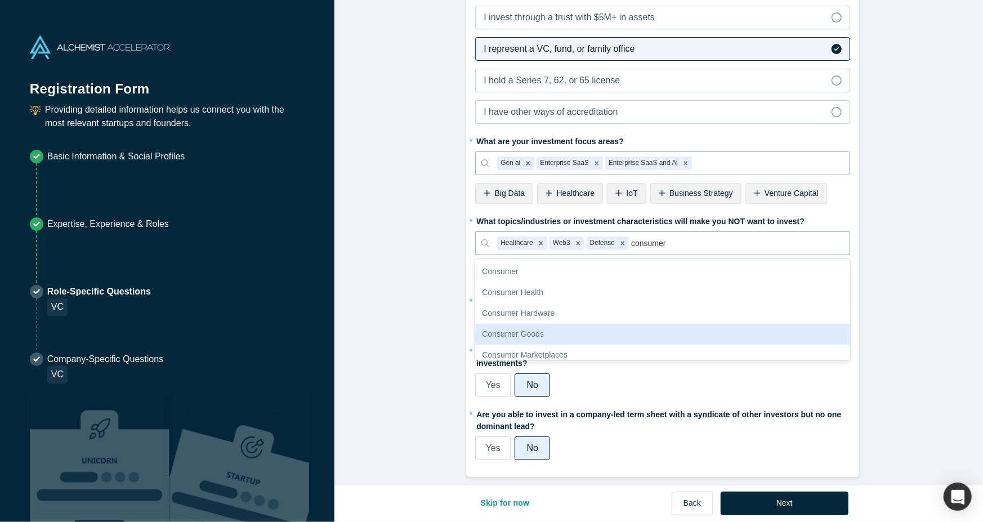
click at [575, 324] on div "Consumer Goods" at bounding box center [662, 334] width 375 height 21
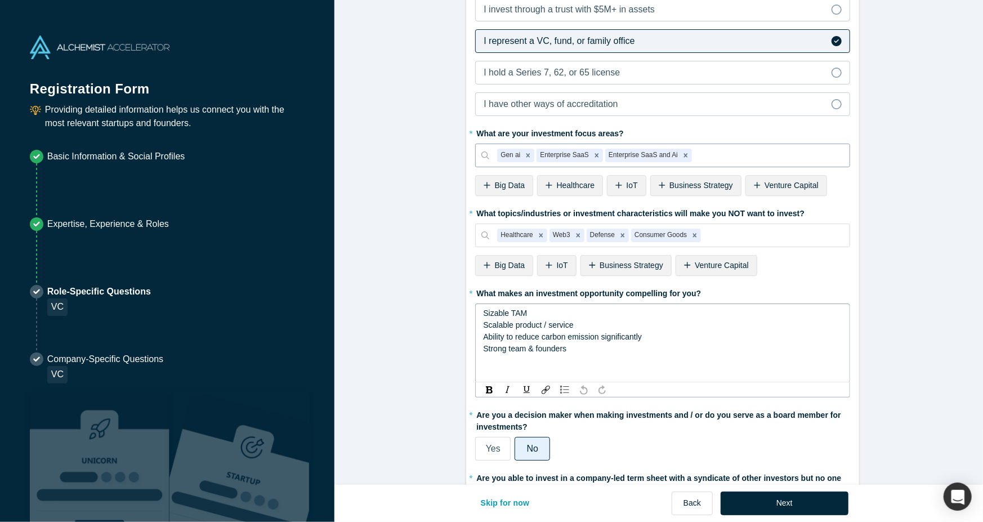
click at [575, 320] on div "Scalable product / service" at bounding box center [663, 325] width 360 height 12
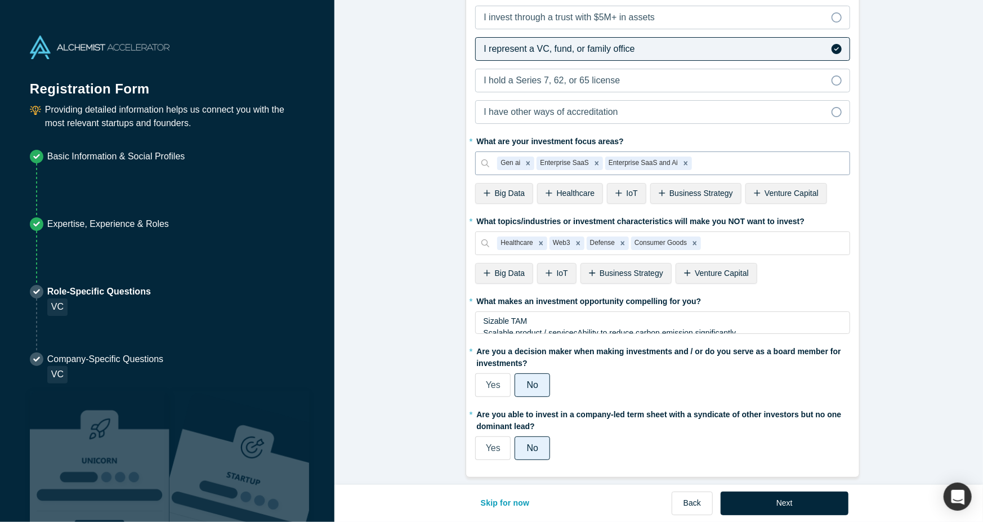
drag, startPoint x: 585, startPoint y: 342, endPoint x: 452, endPoint y: 315, distance: 135.7
click at [452, 315] on form "Alchemist Portfolio (VC) 1/2 Company Type to search To pick up a draggable item…" at bounding box center [662, 67] width 657 height 821
click at [726, 236] on div at bounding box center [772, 243] width 138 height 14
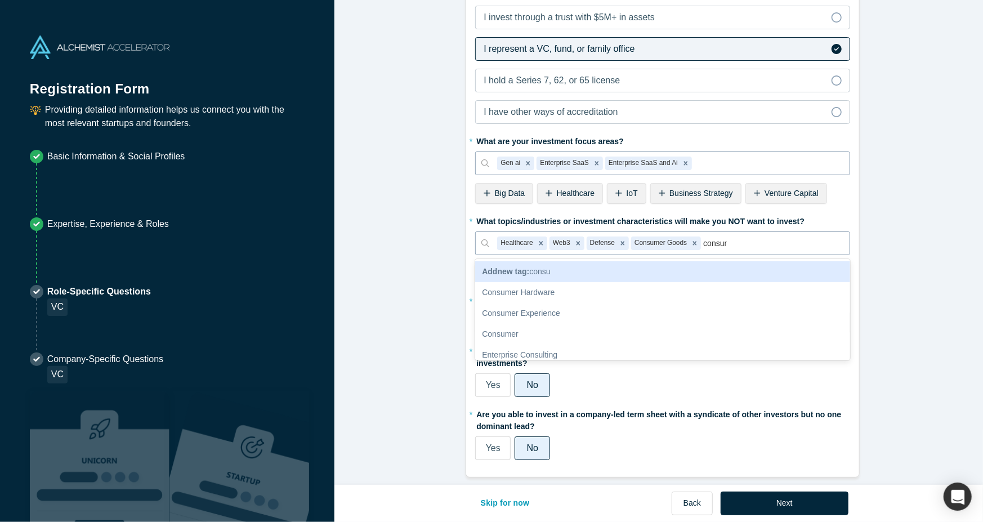
type input "consumer"
click at [623, 266] on div "Consumer" at bounding box center [662, 271] width 375 height 21
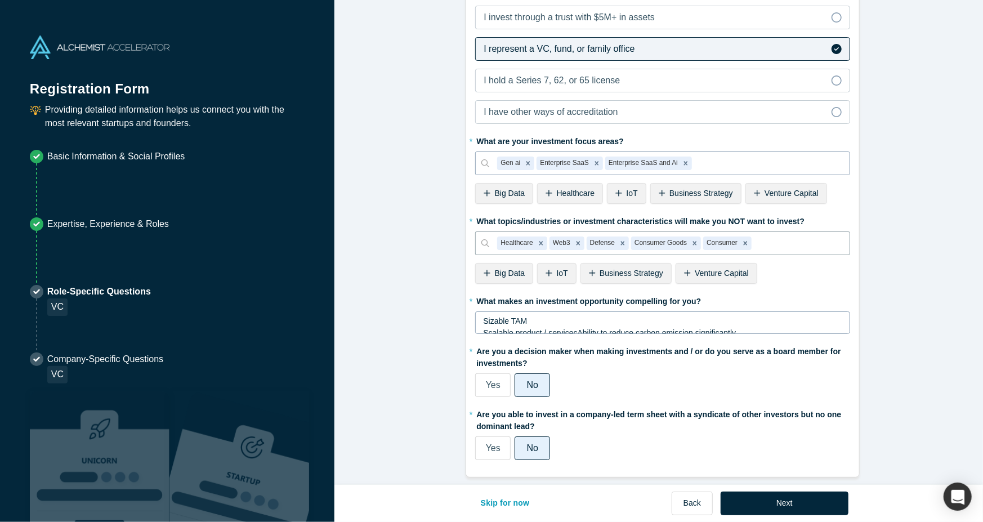
click at [490, 316] on span "Sizable TAM" at bounding box center [505, 320] width 44 height 9
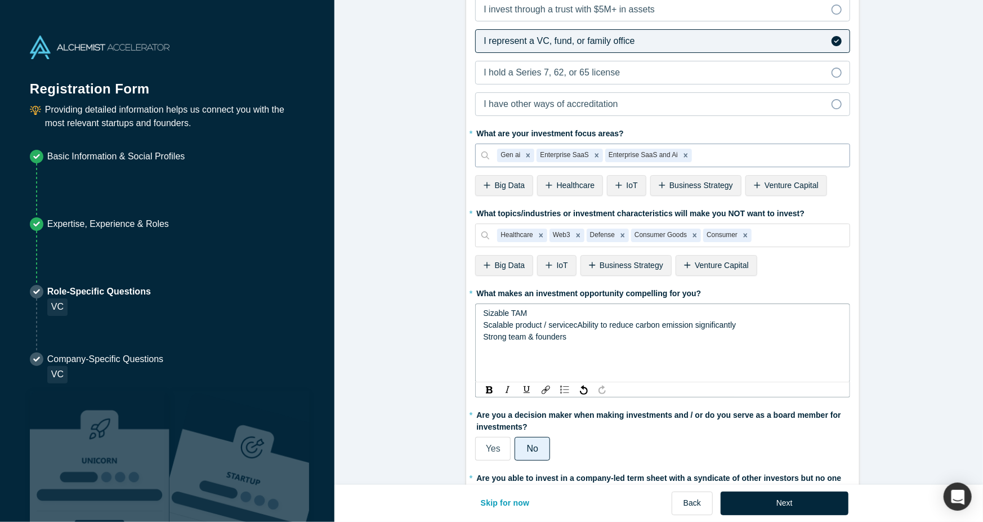
click at [573, 324] on span "Scalable product / servicecAbility to reduce carbon emission significantly" at bounding box center [609, 324] width 253 height 9
drag, startPoint x: 737, startPoint y: 328, endPoint x: 583, endPoint y: 328, distance: 154.8
click at [583, 328] on div "Scalable product / serviceceAbility to reduce carbon emission significantly" at bounding box center [663, 325] width 360 height 12
click at [568, 337] on div "Strong team & founders" at bounding box center [663, 337] width 360 height 12
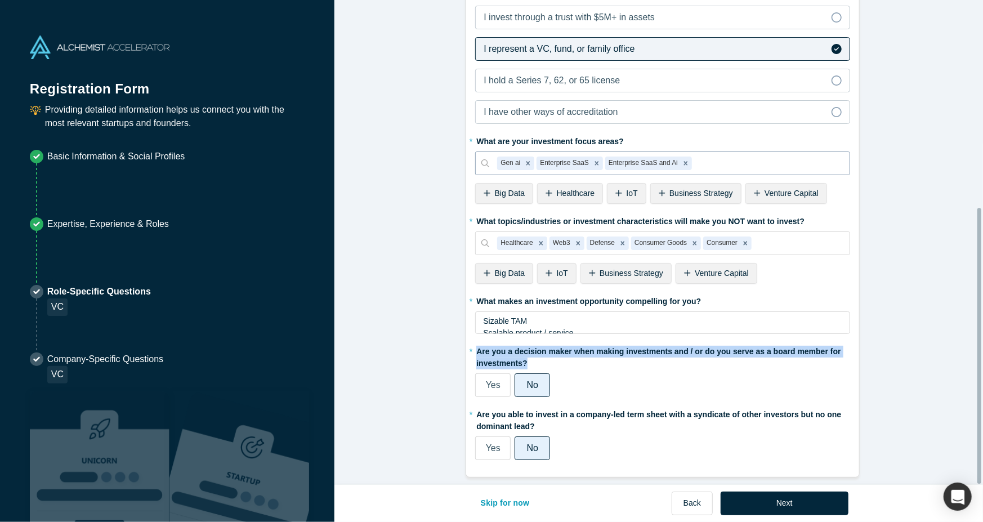
drag, startPoint x: 472, startPoint y: 341, endPoint x: 527, endPoint y: 354, distance: 56.2
click at [527, 354] on label "* Are you a decision maker when making investments and / or do you serve as a b…" at bounding box center [662, 356] width 375 height 28
click at [770, 508] on button "Next" at bounding box center [784, 503] width 128 height 24
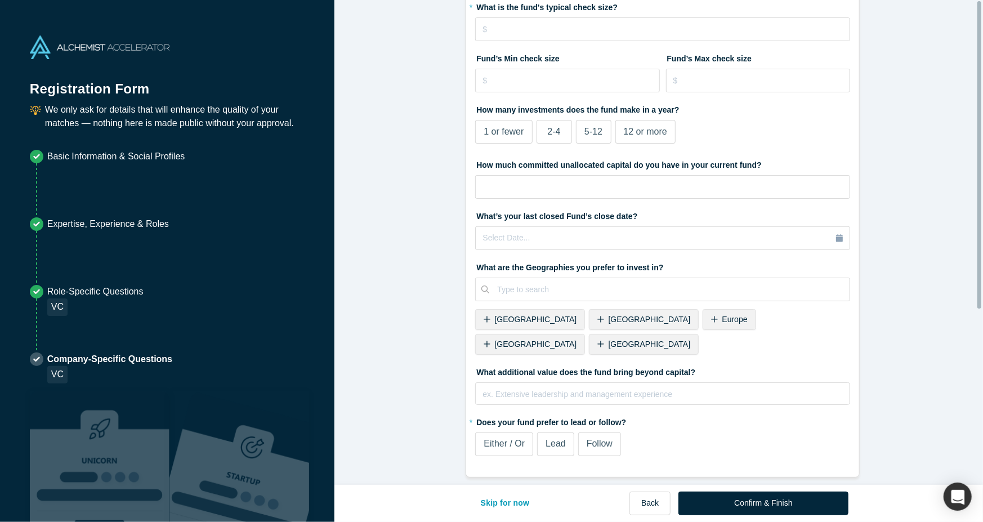
scroll to position [0, 0]
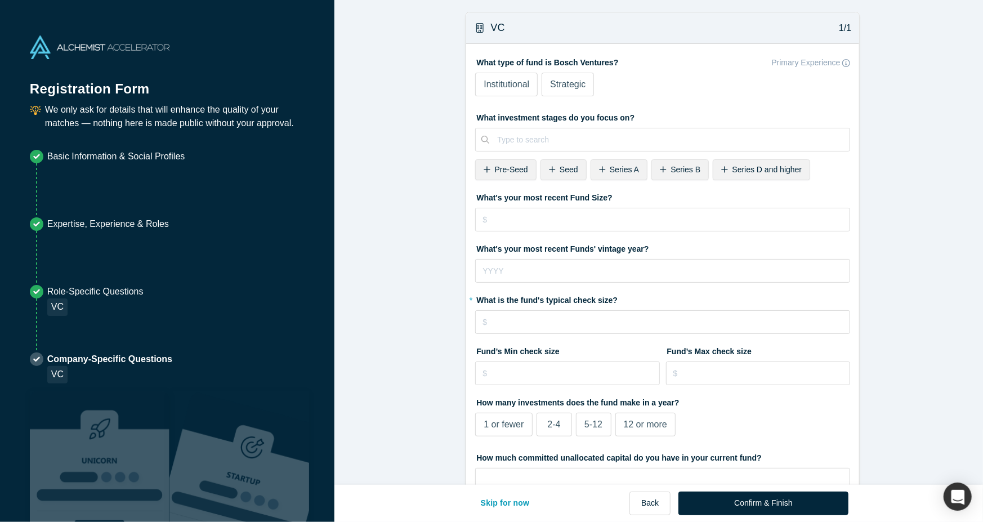
click at [565, 81] on span "Strategic" at bounding box center [567, 84] width 35 height 10
click at [0, 0] on input "Strategic" at bounding box center [0, 0] width 0 height 0
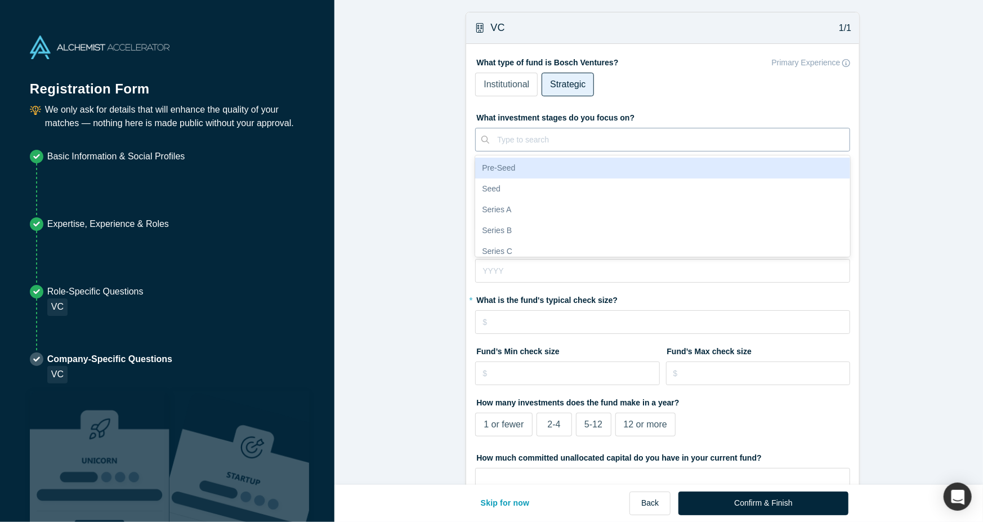
click at [526, 141] on div at bounding box center [669, 140] width 344 height 14
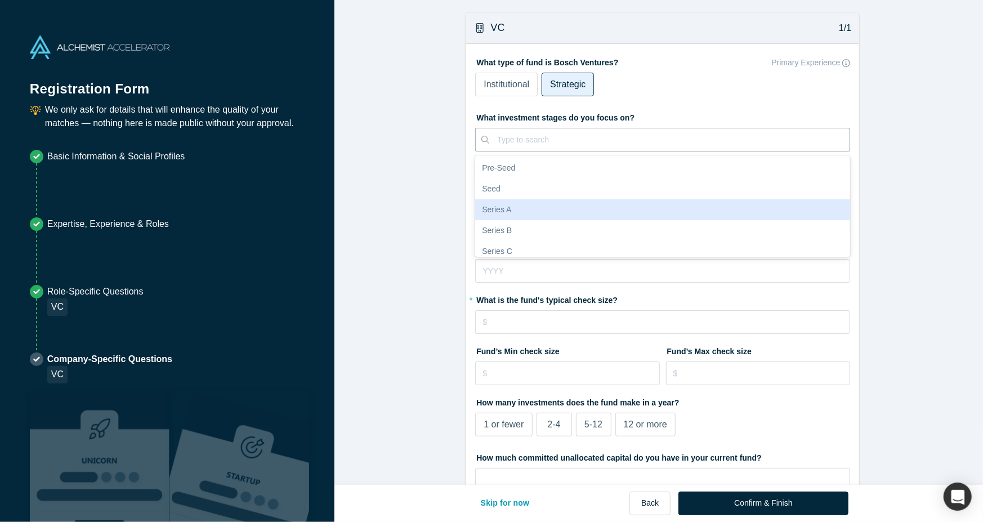
click at [513, 208] on div "Series A" at bounding box center [662, 209] width 375 height 21
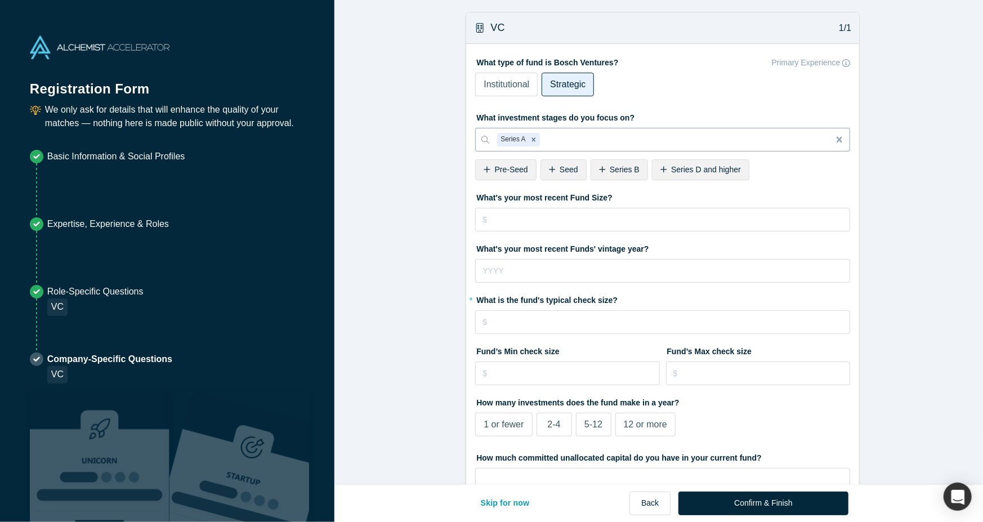
type input "S"
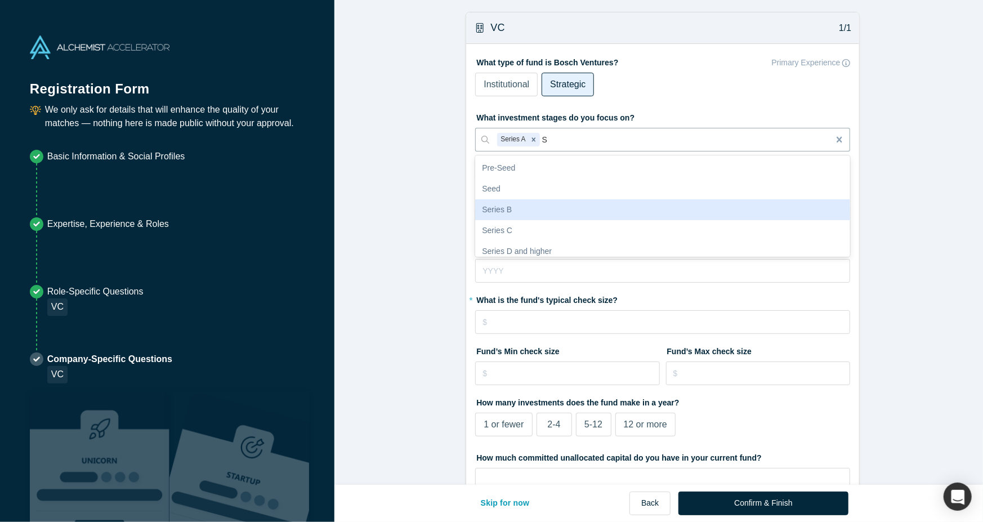
click at [552, 205] on div "Series B" at bounding box center [662, 209] width 375 height 21
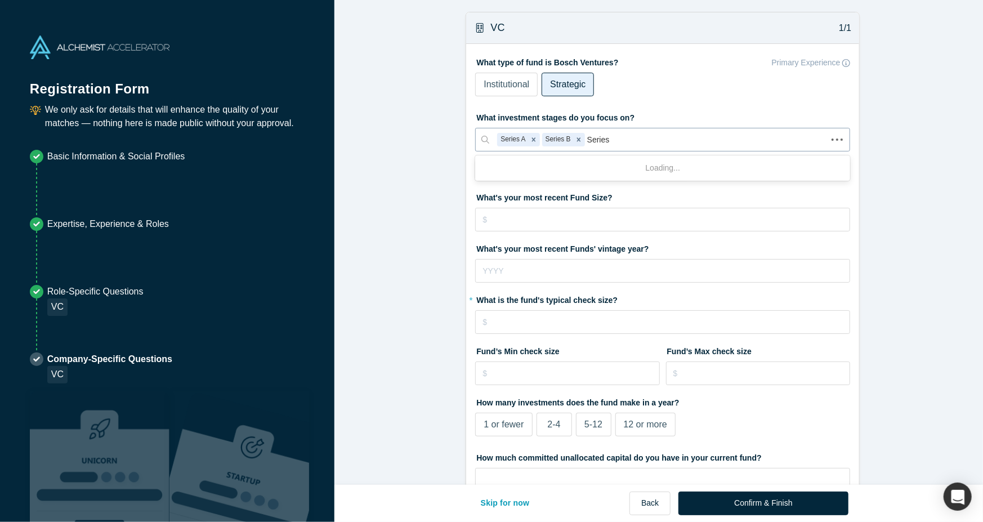
type input "Series"
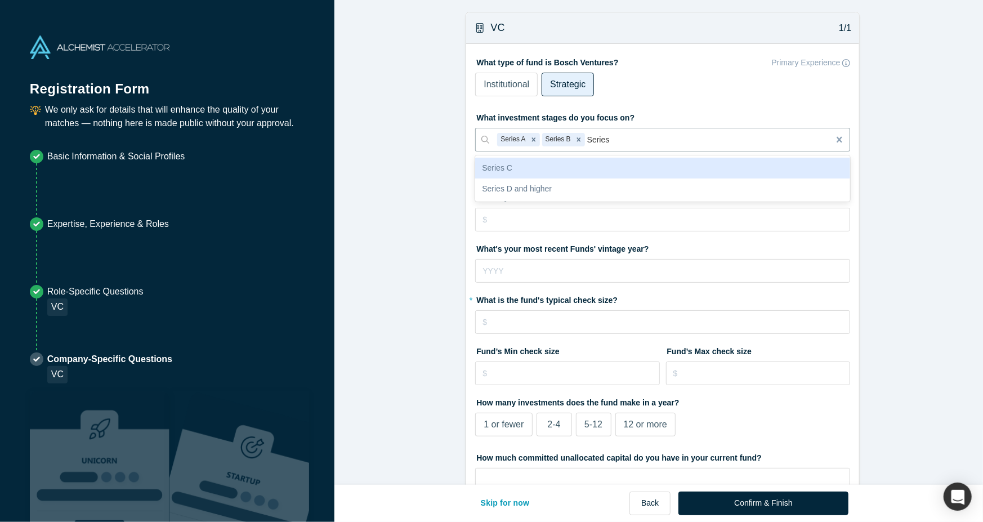
click at [581, 163] on div "Series C" at bounding box center [662, 168] width 375 height 21
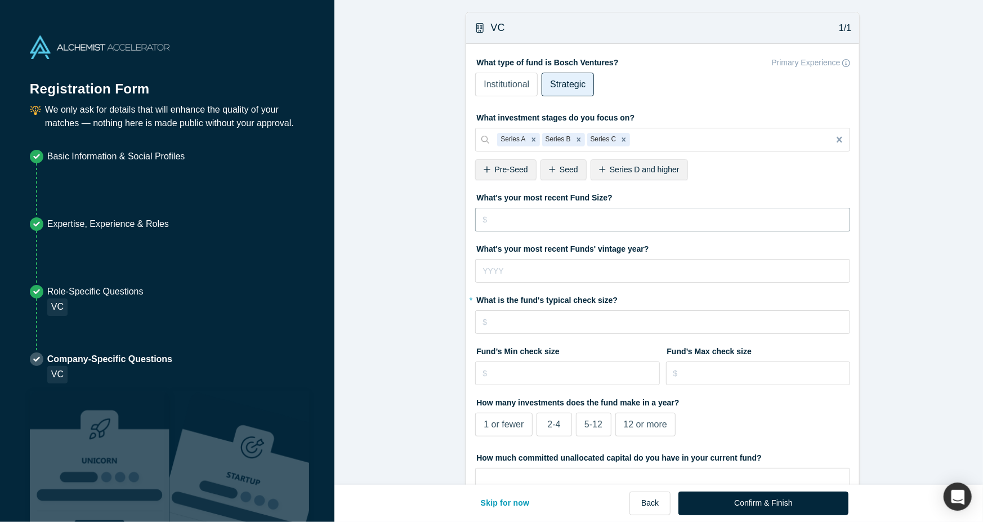
click at [522, 212] on input "tel" at bounding box center [662, 220] width 375 height 24
type input "$300,000,000"
click at [586, 264] on input "tel" at bounding box center [662, 271] width 375 height 24
type input "2025"
click at [543, 324] on input "tel" at bounding box center [662, 322] width 375 height 24
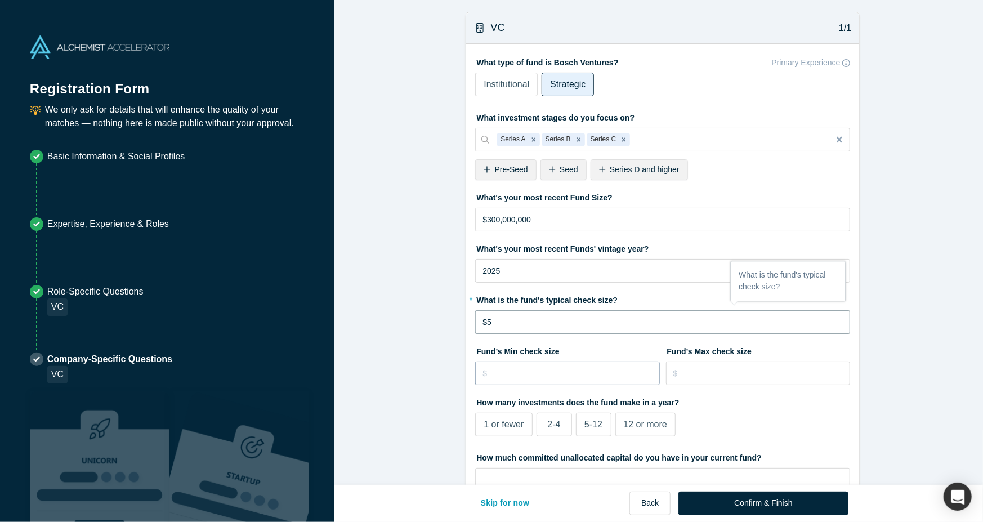
type input "$5"
click at [554, 377] on input "tel" at bounding box center [567, 373] width 185 height 24
type input "$2"
click at [683, 371] on input "tel" at bounding box center [758, 373] width 185 height 24
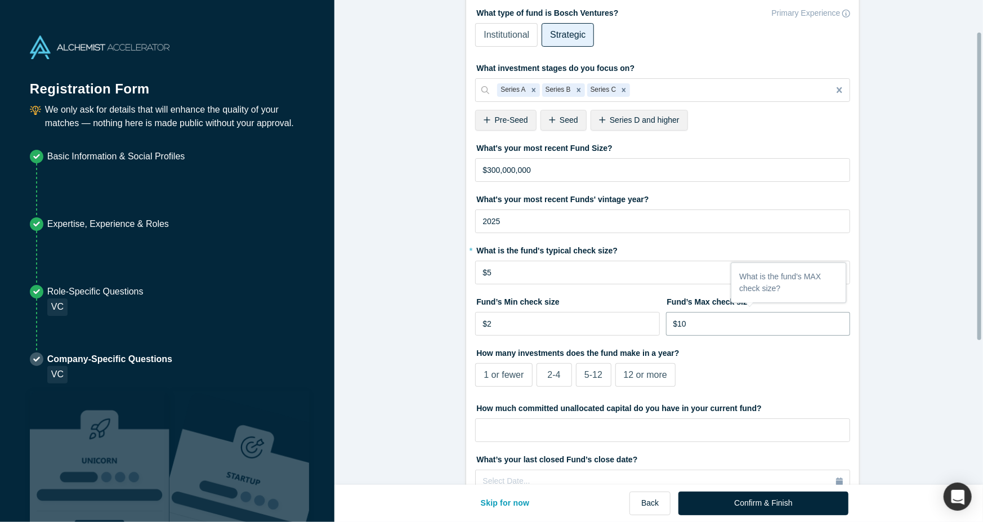
scroll to position [136, 0]
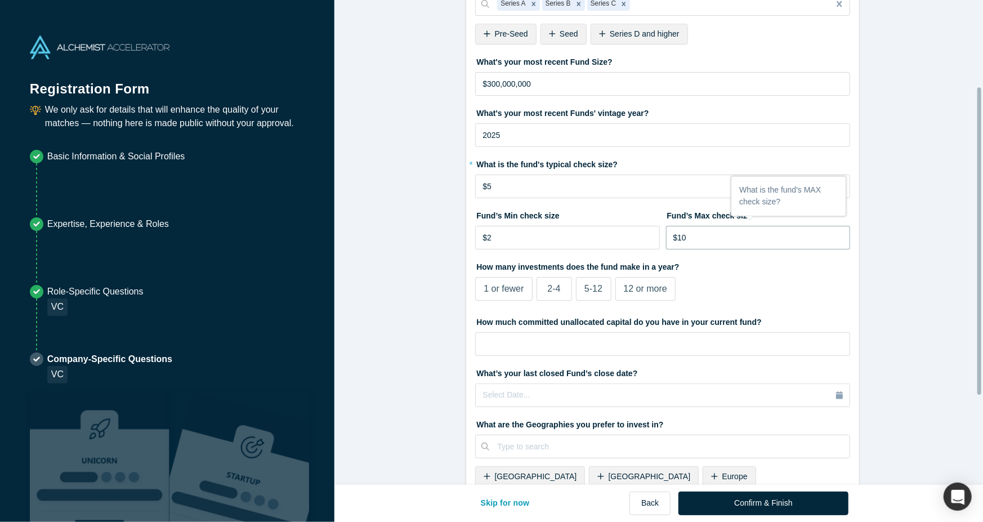
type input "$10"
click at [584, 285] on span "5-12" at bounding box center [593, 289] width 18 height 10
click at [0, 0] on input "5-12" at bounding box center [0, 0] width 0 height 0
click at [557, 351] on input "tel" at bounding box center [662, 344] width 375 height 24
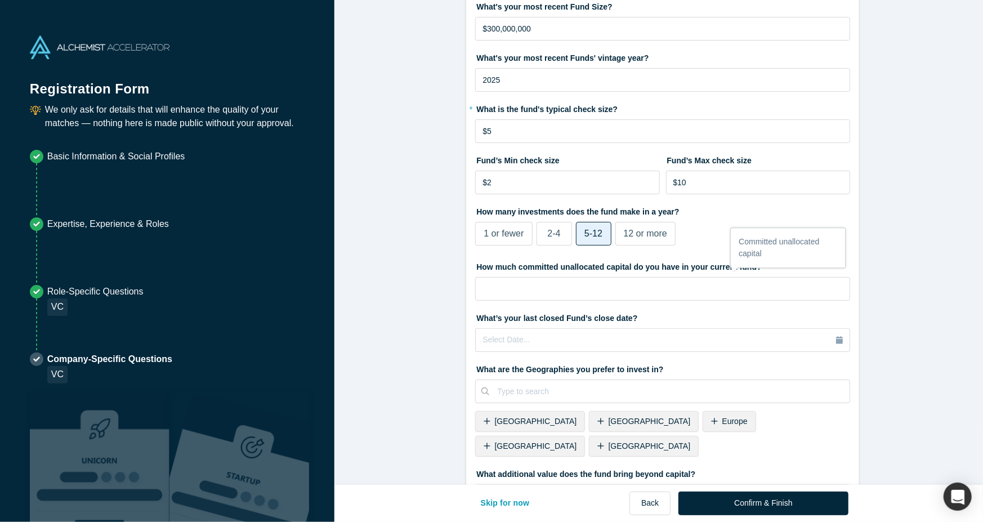
click at [359, 313] on form "VC 1/1 What type of fund is Bosch Ventures? Primary Experience Institutional St…" at bounding box center [662, 200] width 657 height 758
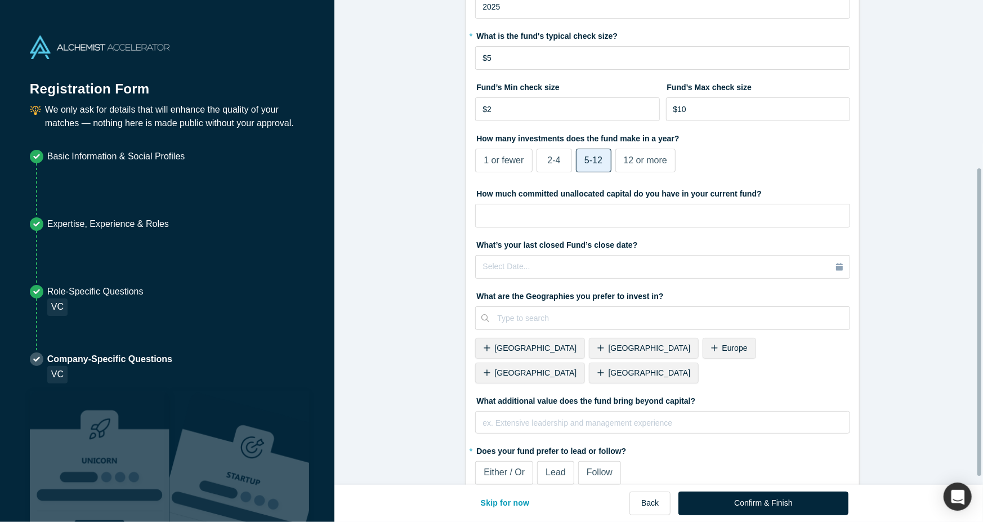
scroll to position [276, 0]
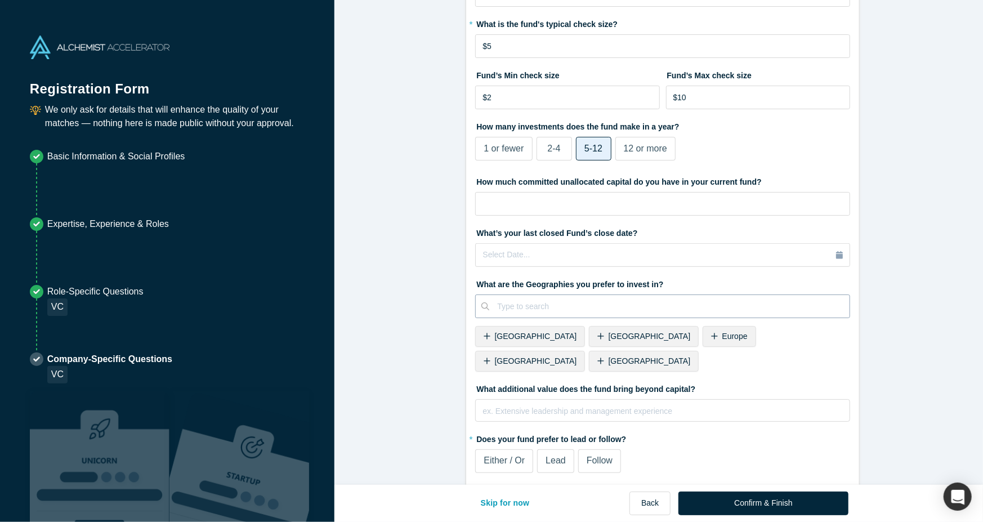
click at [523, 299] on div at bounding box center [669, 306] width 344 height 14
type input "United"
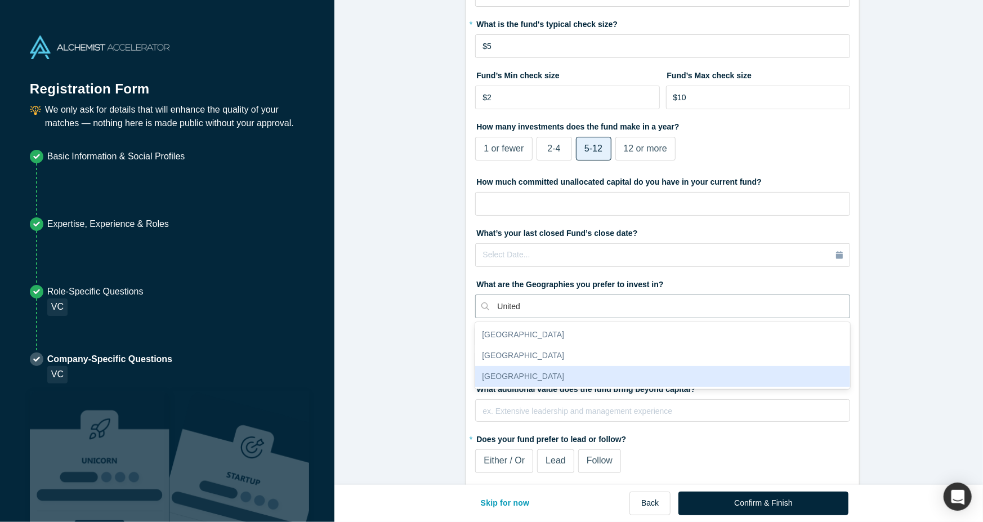
click at [539, 369] on div "[GEOGRAPHIC_DATA]" at bounding box center [662, 376] width 375 height 21
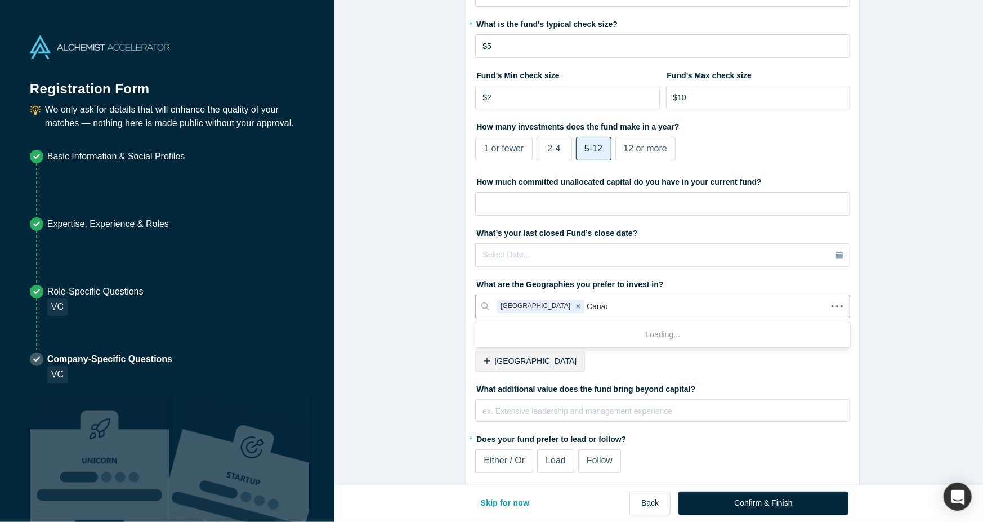
type input "[GEOGRAPHIC_DATA]"
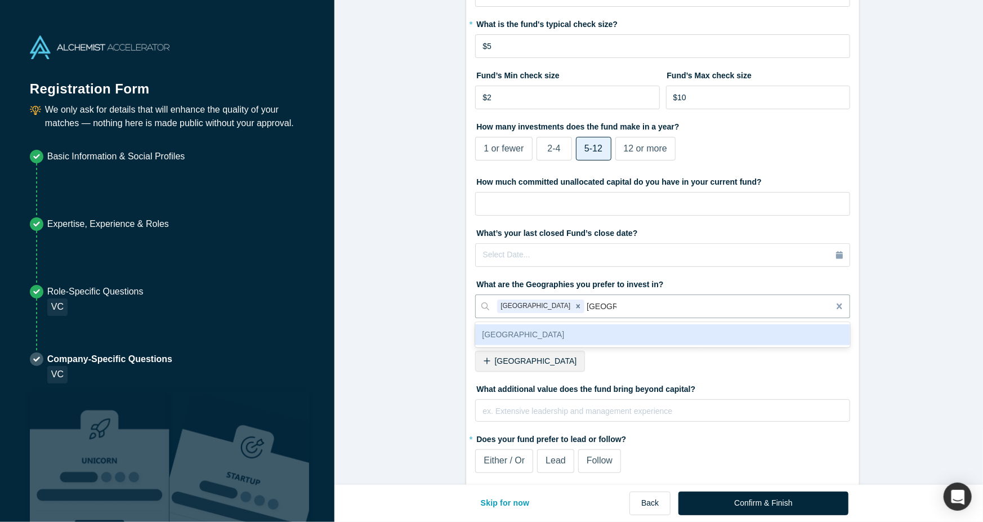
click at [547, 337] on div "[GEOGRAPHIC_DATA]" at bounding box center [662, 334] width 375 height 21
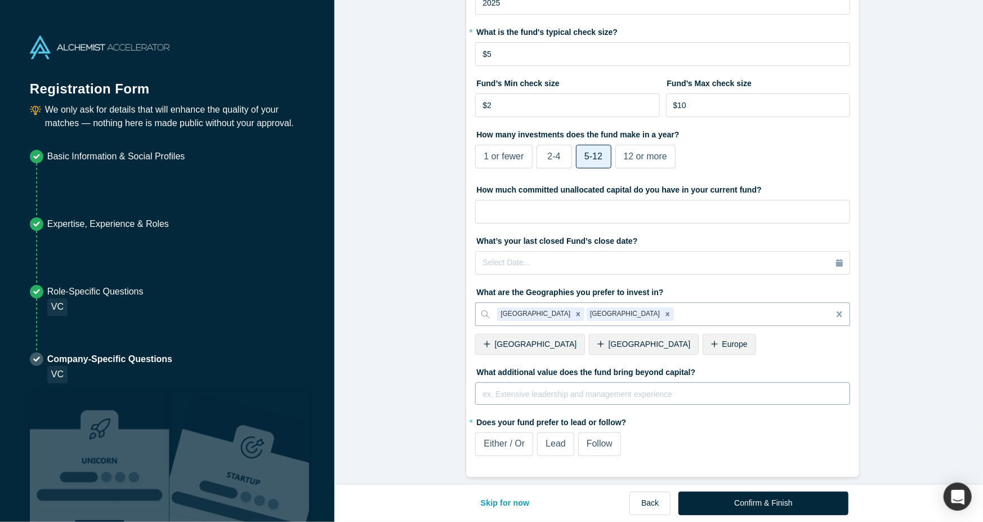
click at [583, 391] on div "ex. Extensive leadership and management experience" at bounding box center [662, 397] width 360 height 23
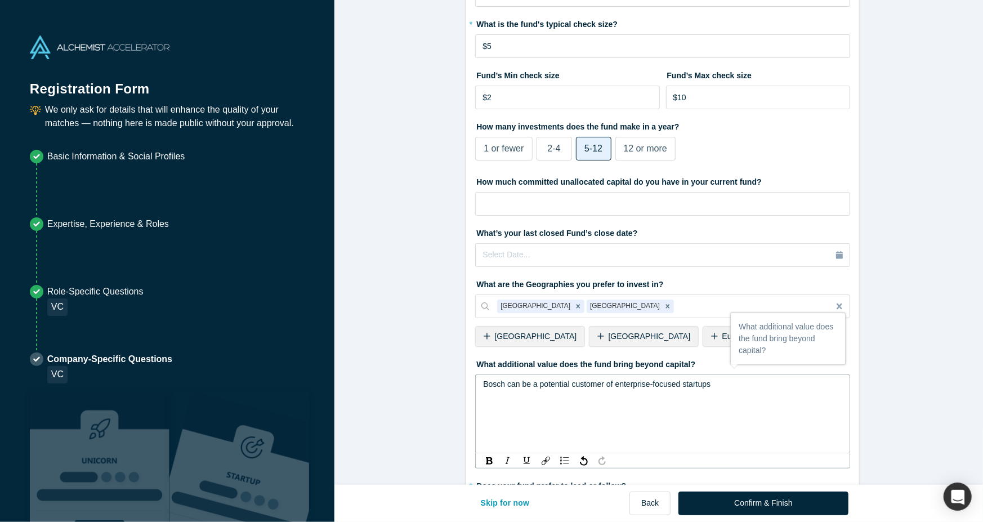
scroll to position [348, 0]
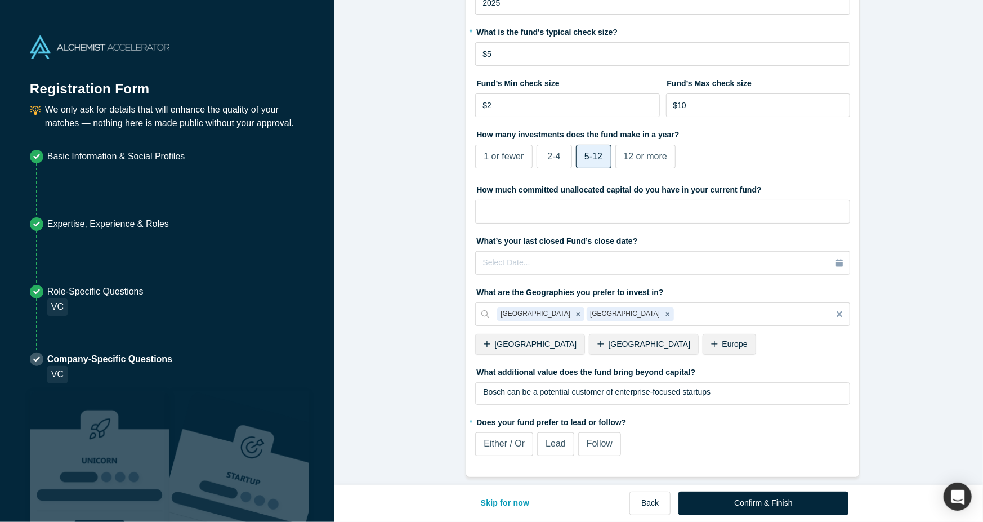
click at [519, 438] on span "Either / Or" at bounding box center [503, 443] width 41 height 10
click at [0, 0] on input "Either / Or" at bounding box center [0, 0] width 0 height 0
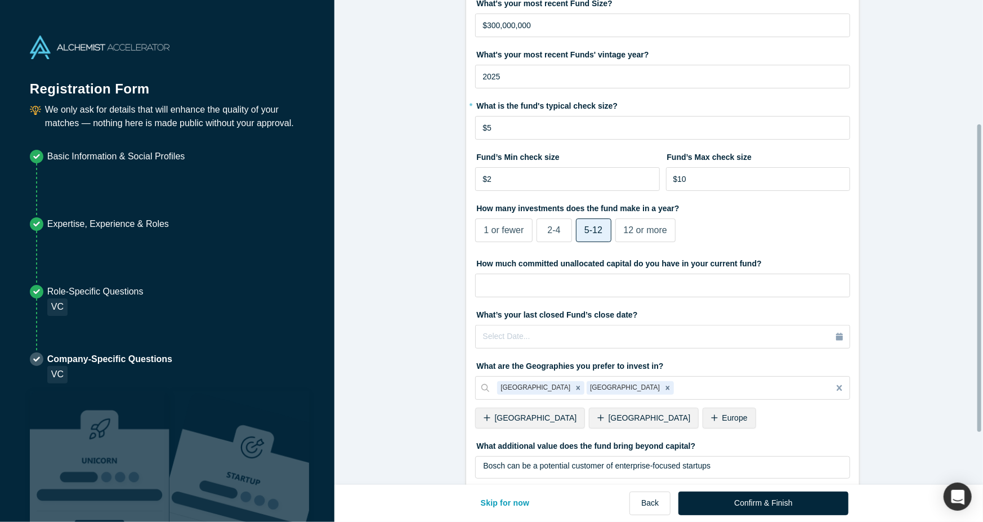
scroll to position [276, 0]
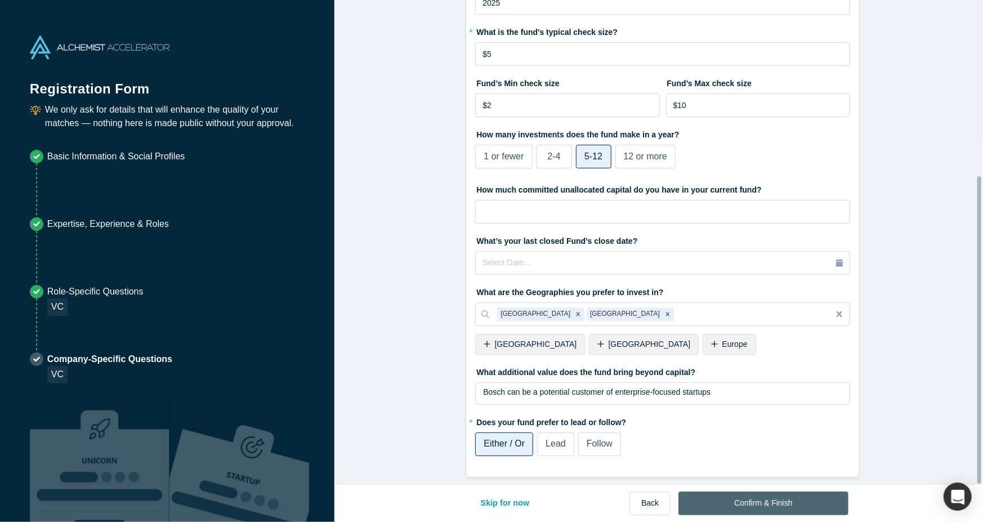
click at [736, 503] on button "Confirm & Finish" at bounding box center [762, 503] width 169 height 24
